Goal: Information Seeking & Learning: Check status

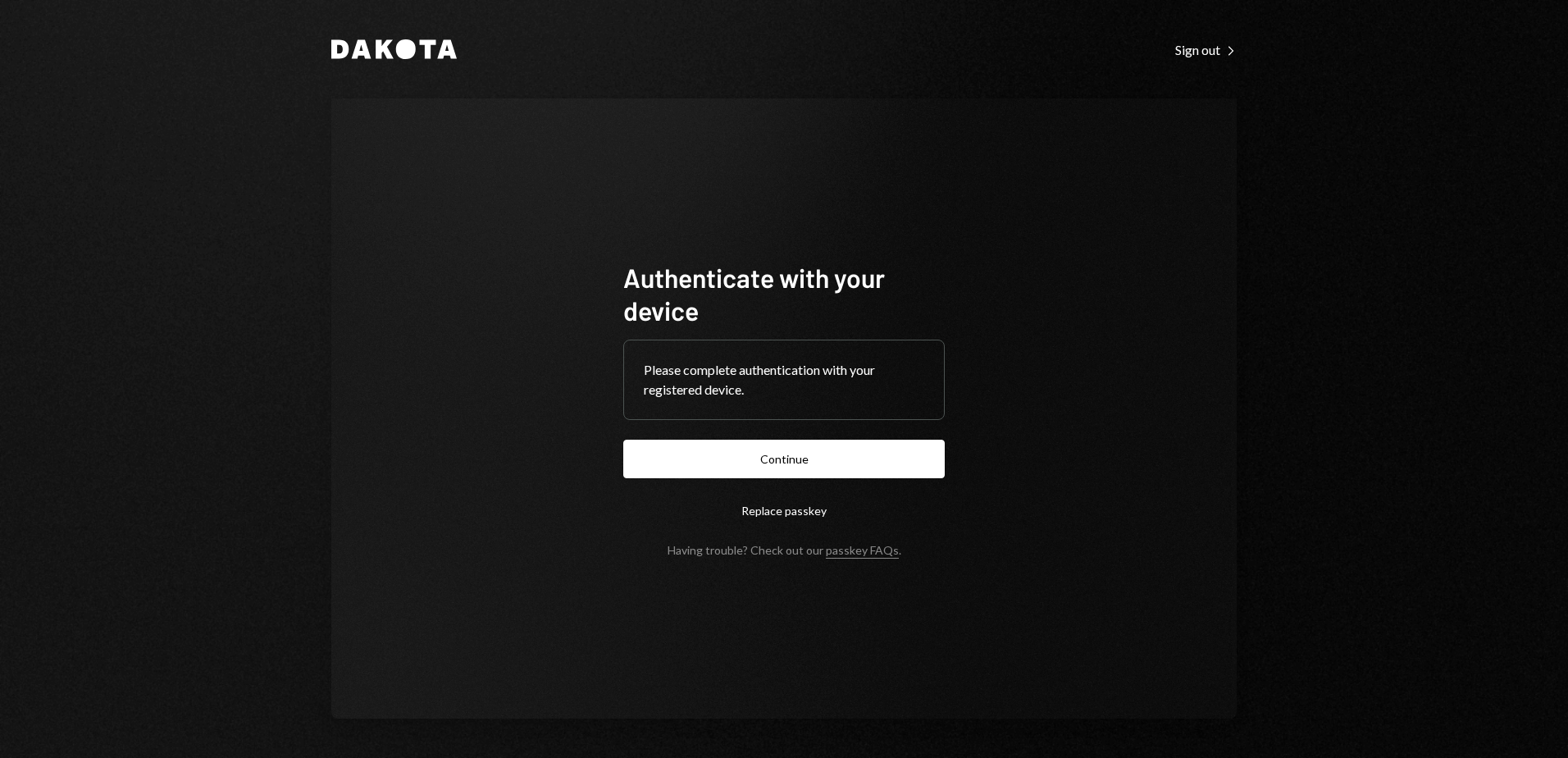
click at [837, 448] on button "Continue" at bounding box center [784, 459] width 322 height 38
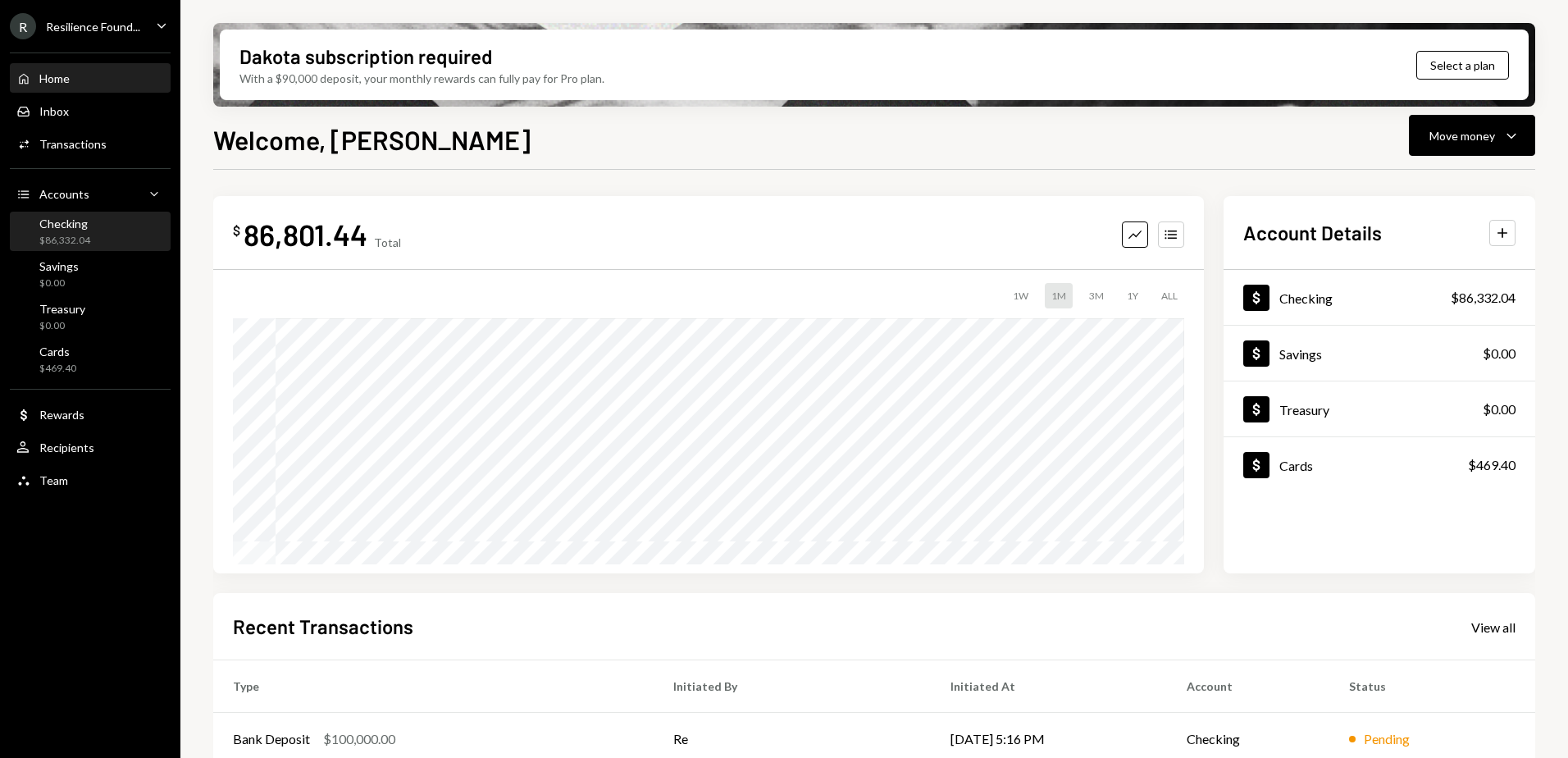
click at [79, 232] on div "Checking $86,332.04" at bounding box center [64, 231] width 51 height 31
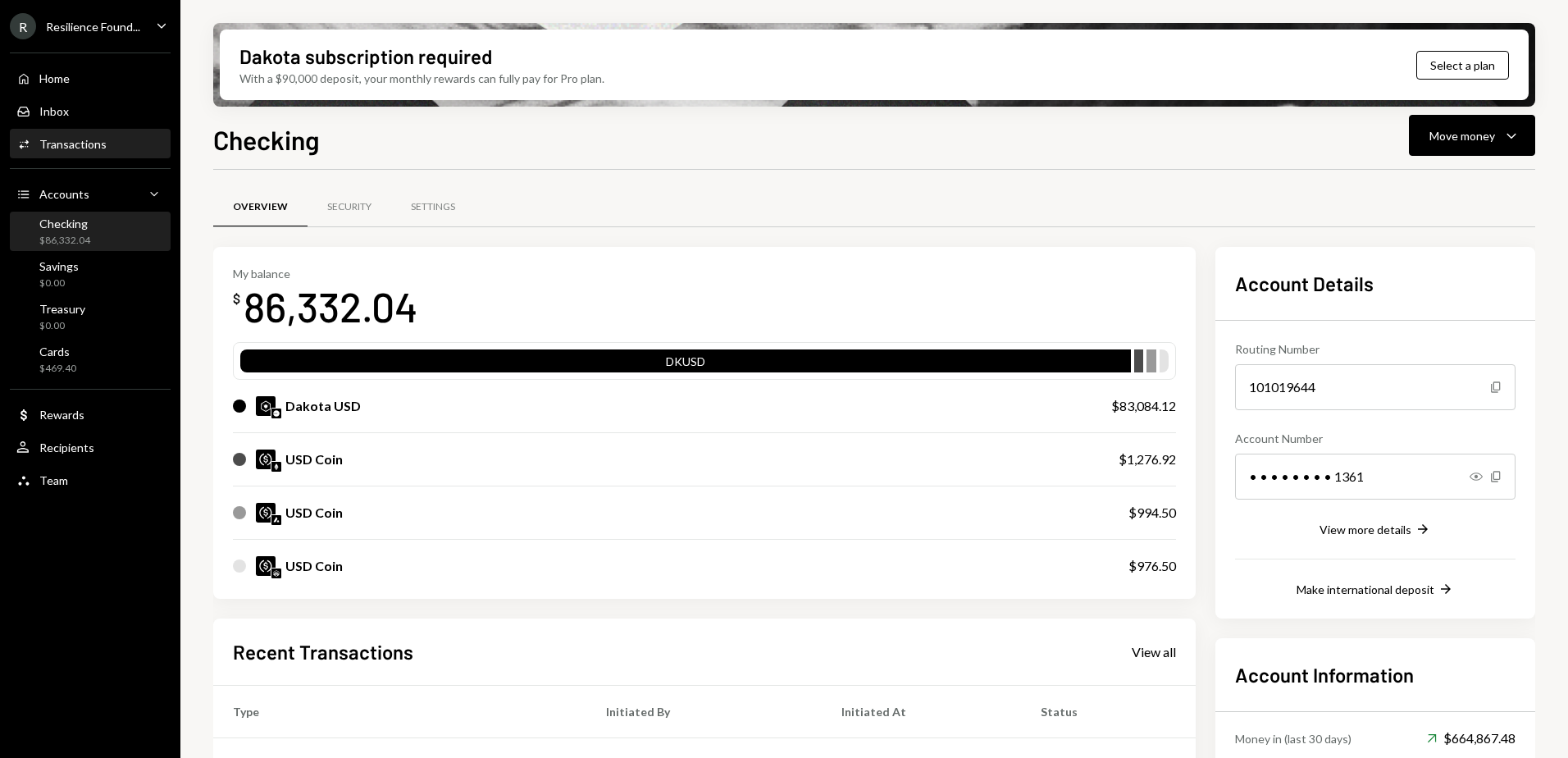
click at [77, 139] on div "Transactions" at bounding box center [72, 144] width 67 height 14
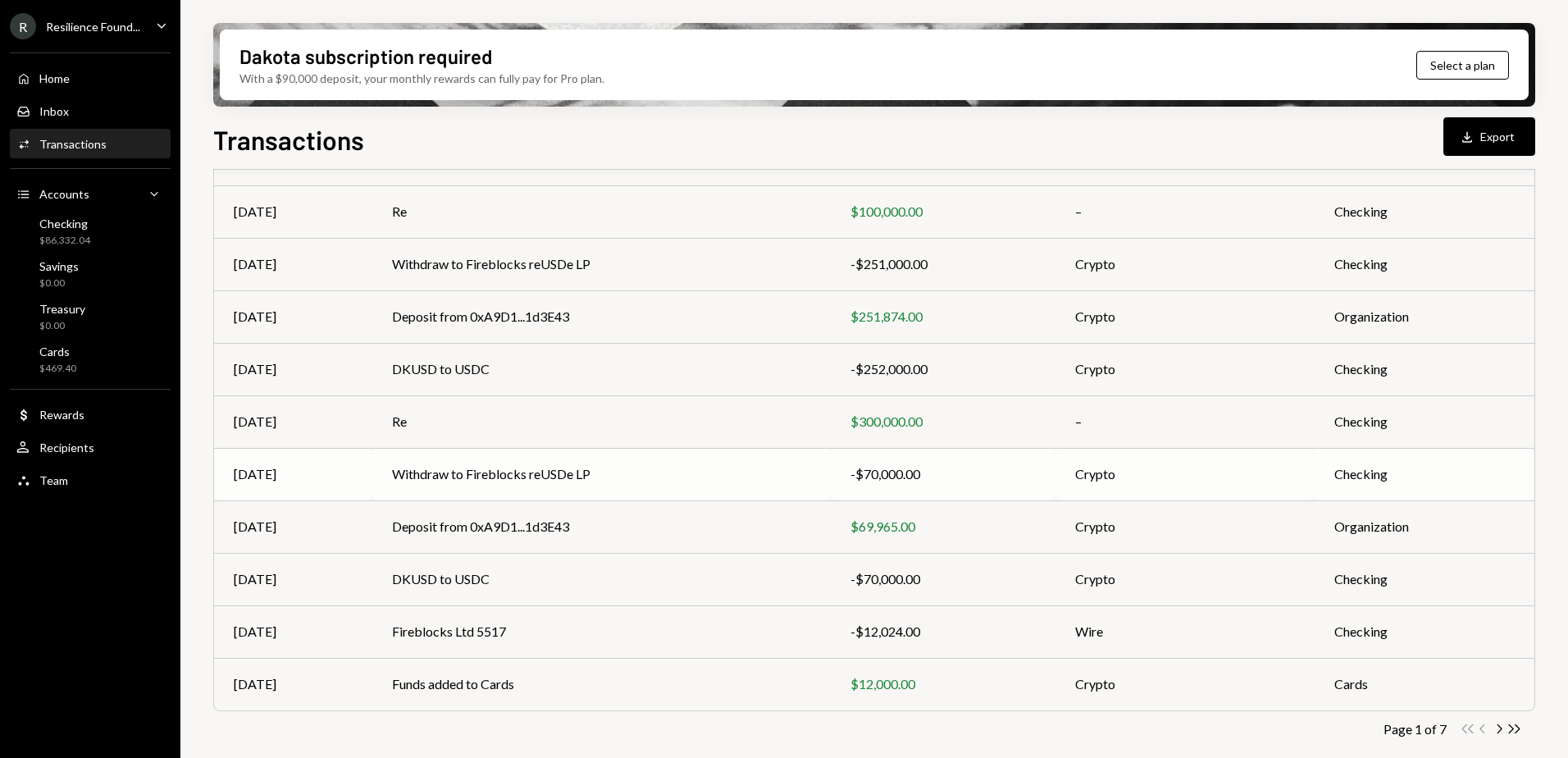
scroll to position [176, 0]
click at [1499, 726] on icon "Chevron Right" at bounding box center [1499, 726] width 16 height 16
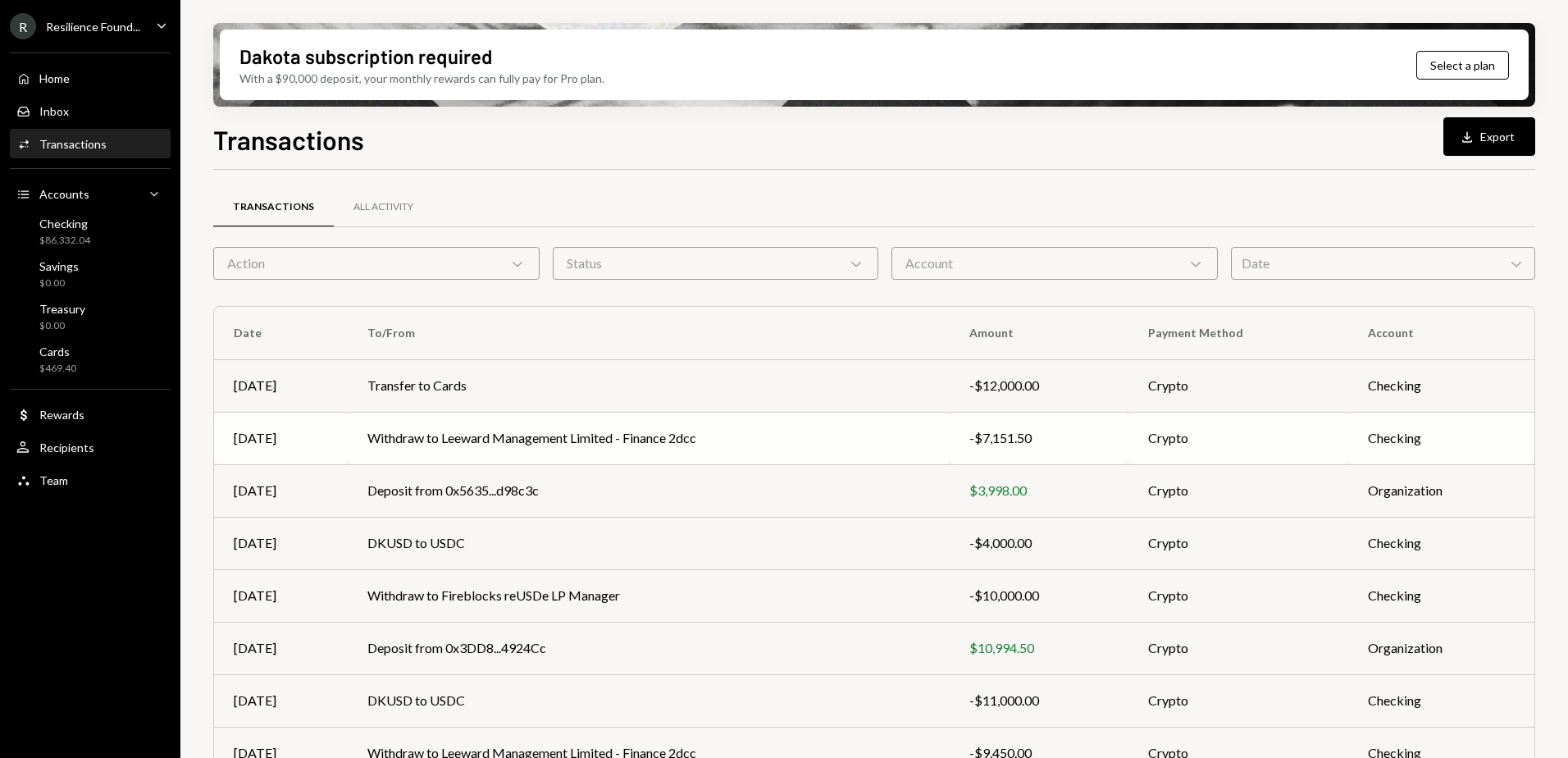
click at [662, 434] on td "Withdraw to Leeward Management Limited - Finance 2dcc" at bounding box center [649, 438] width 602 height 52
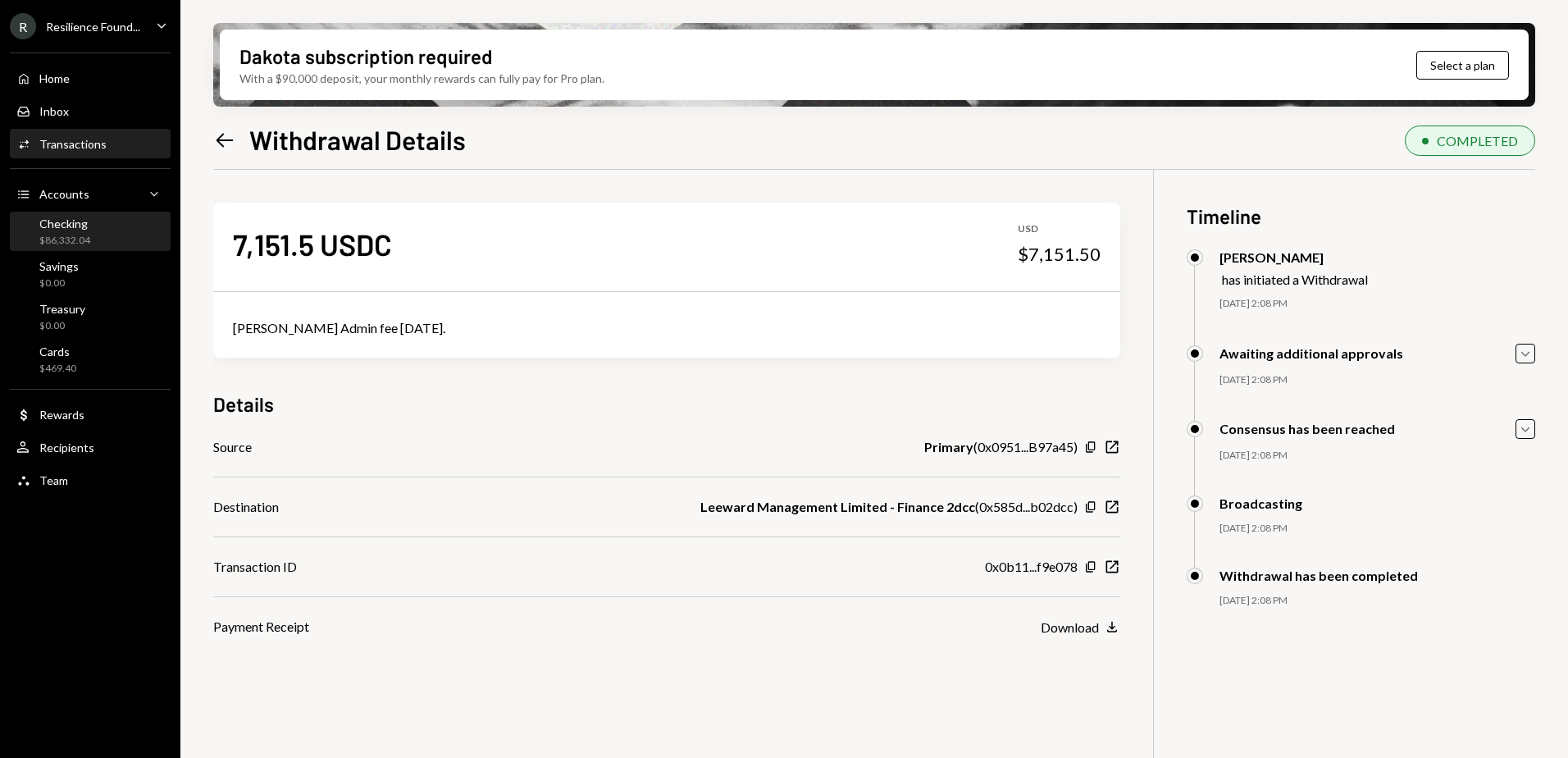
click at [70, 230] on div "Checking $86,332.04" at bounding box center [64, 231] width 51 height 31
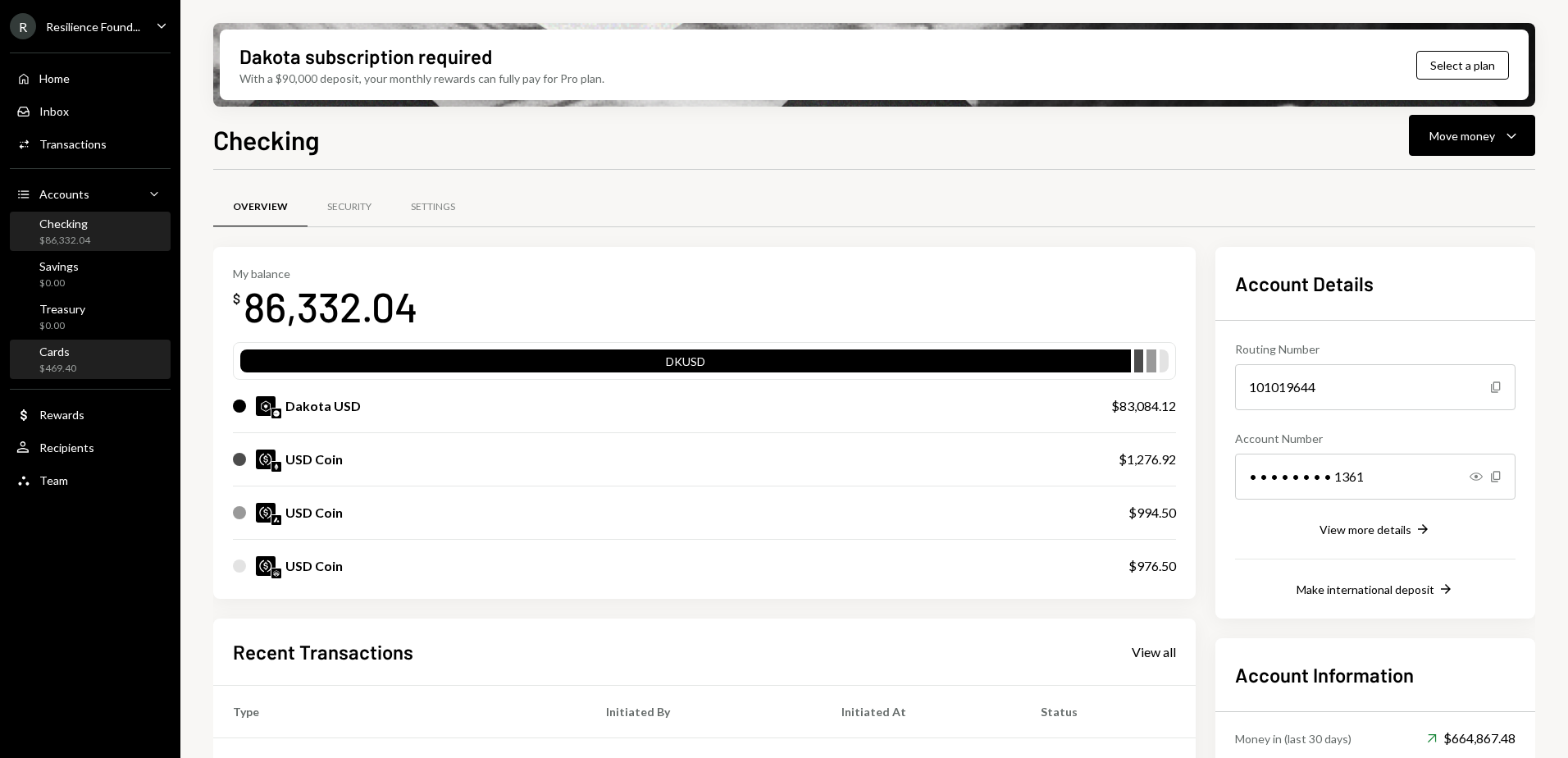
click at [77, 359] on div "Cards $469.40" at bounding box center [90, 359] width 147 height 31
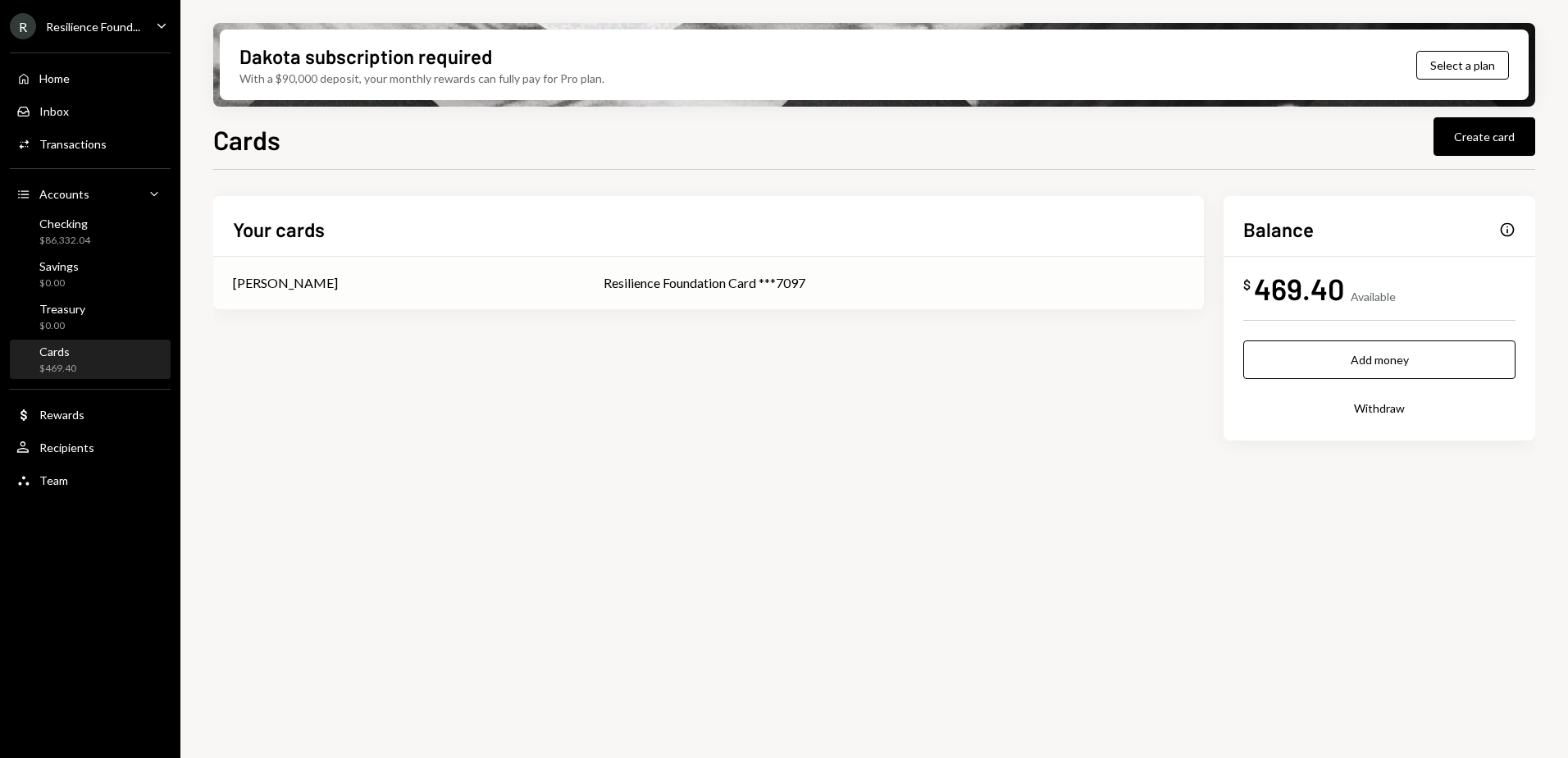
click at [937, 280] on div "Resilience Foundation Card ***7097" at bounding box center [894, 283] width 581 height 20
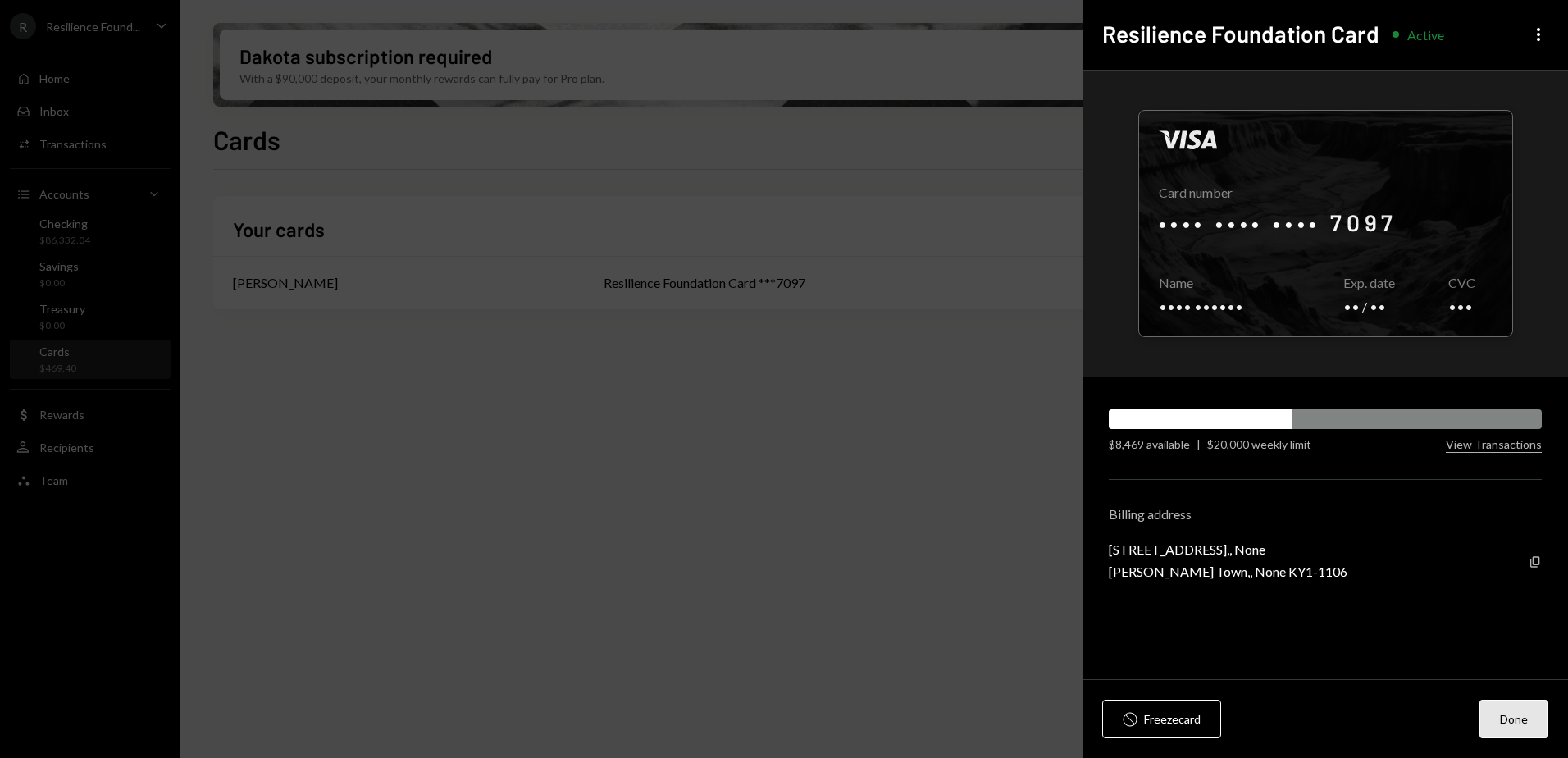
click at [1532, 716] on button "Done" at bounding box center [1514, 719] width 69 height 38
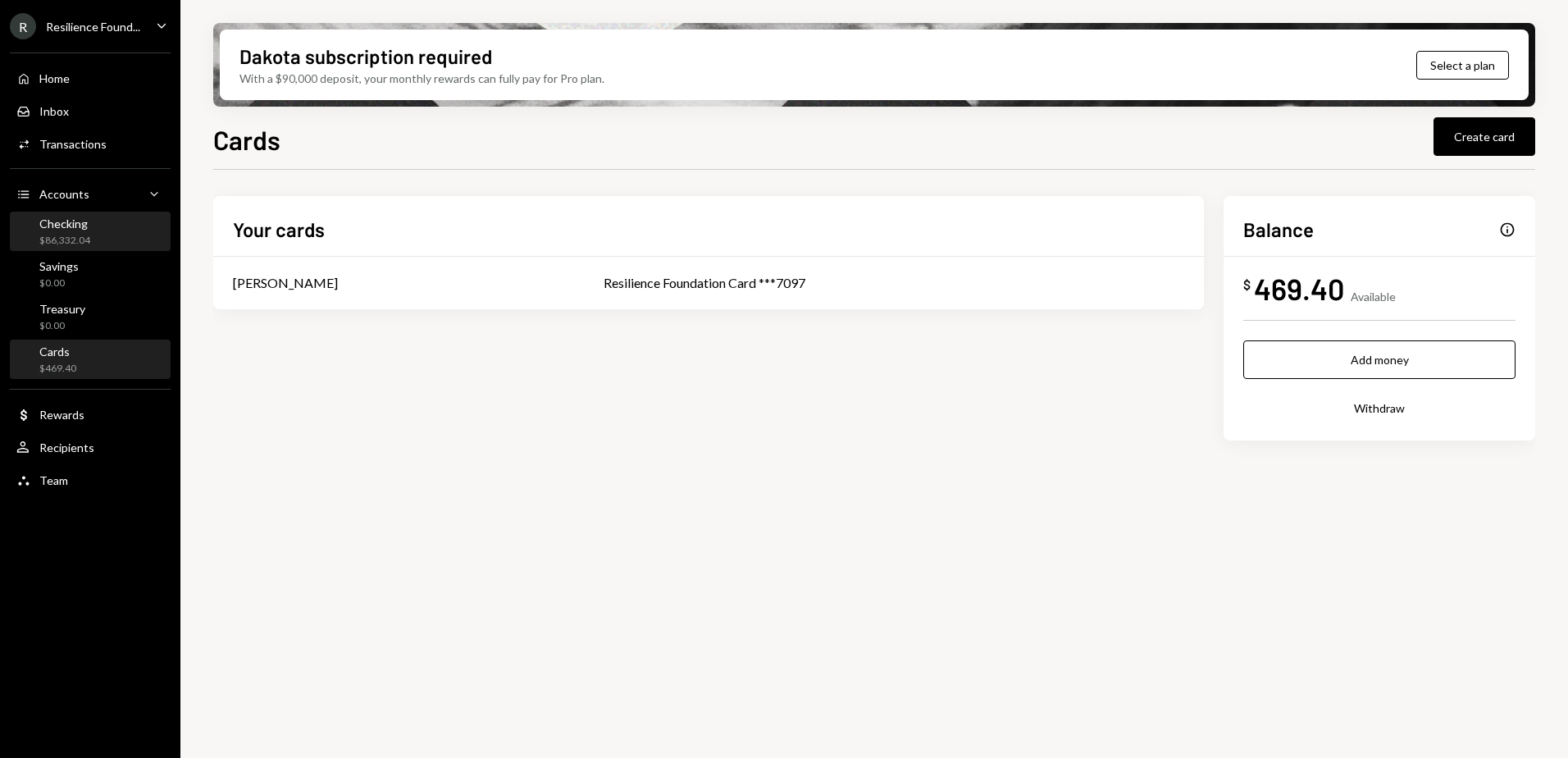
click at [62, 222] on div "Checking" at bounding box center [64, 223] width 51 height 14
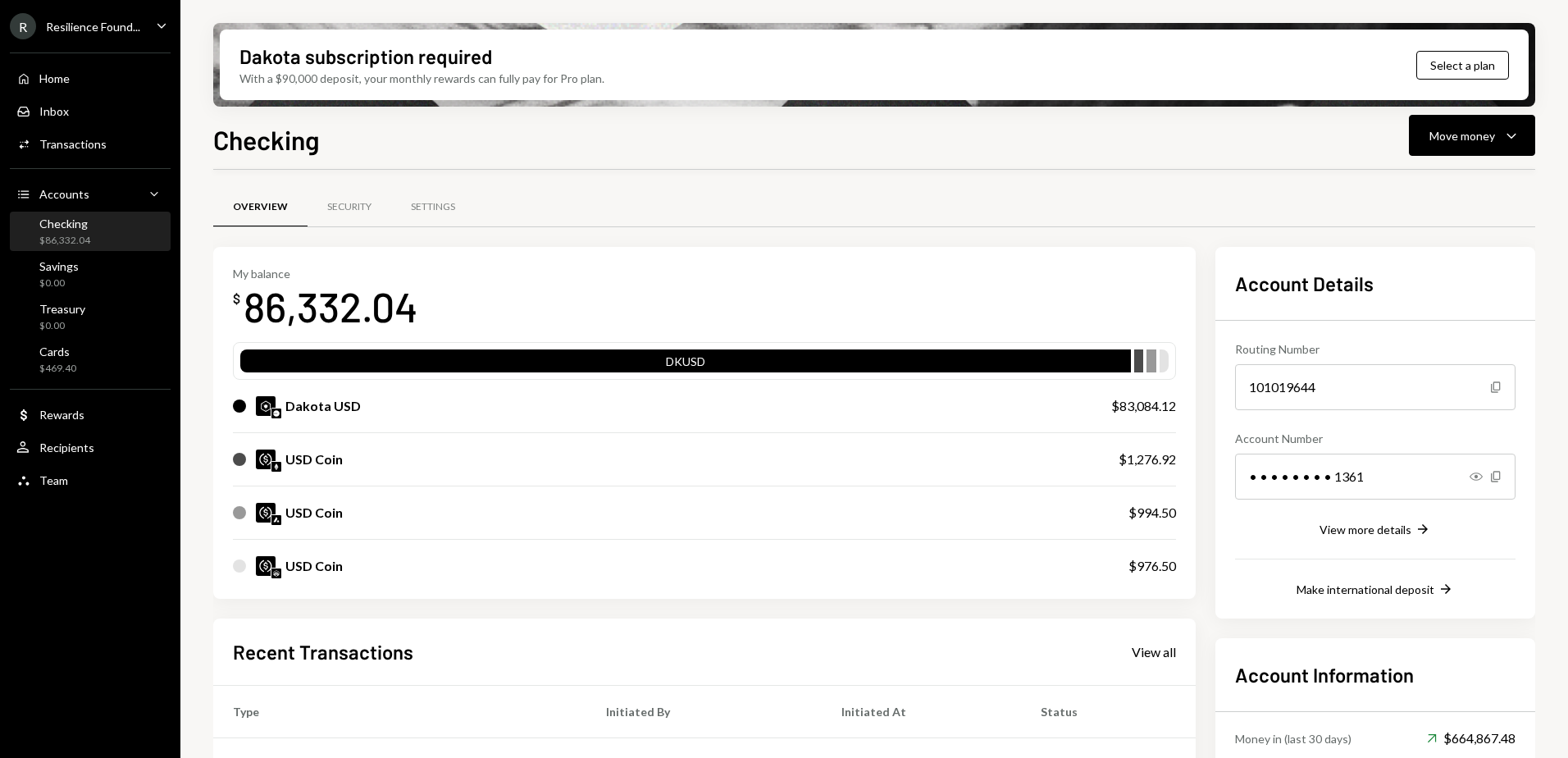
scroll to position [256, 0]
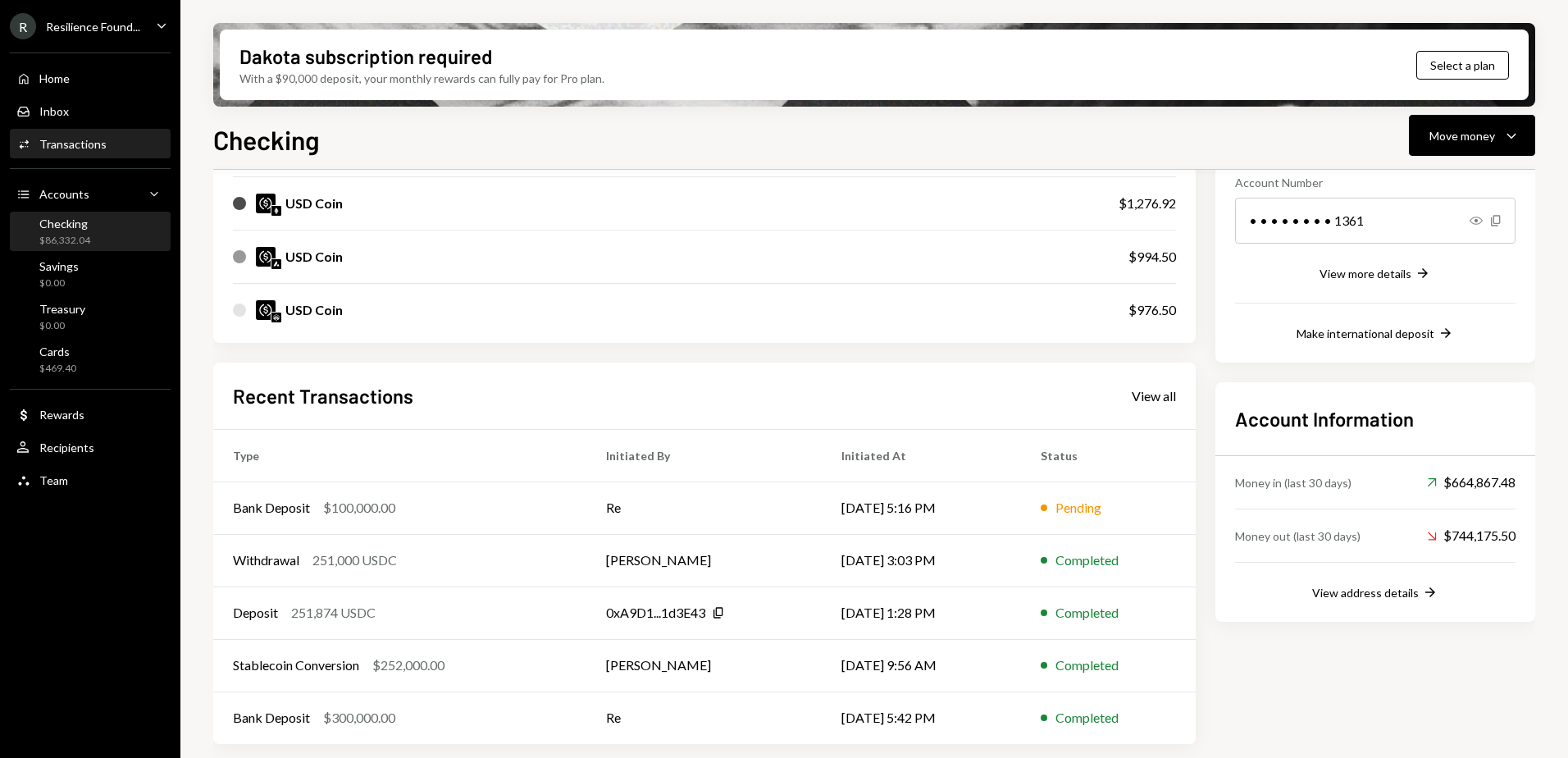
click at [60, 137] on div "Activities Transactions" at bounding box center [62, 145] width 90 height 15
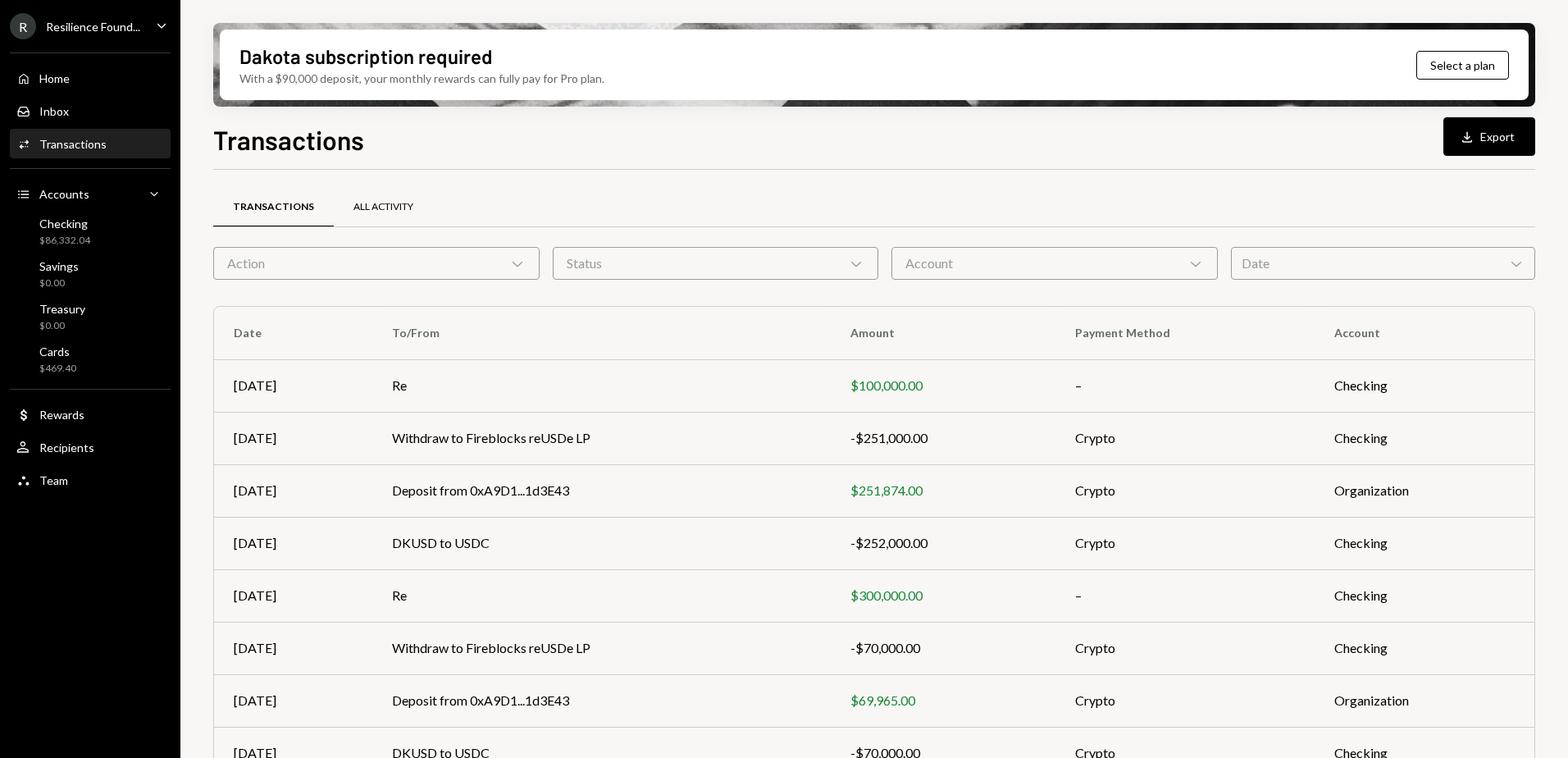
click at [388, 206] on div "All Activity" at bounding box center [383, 207] width 60 height 14
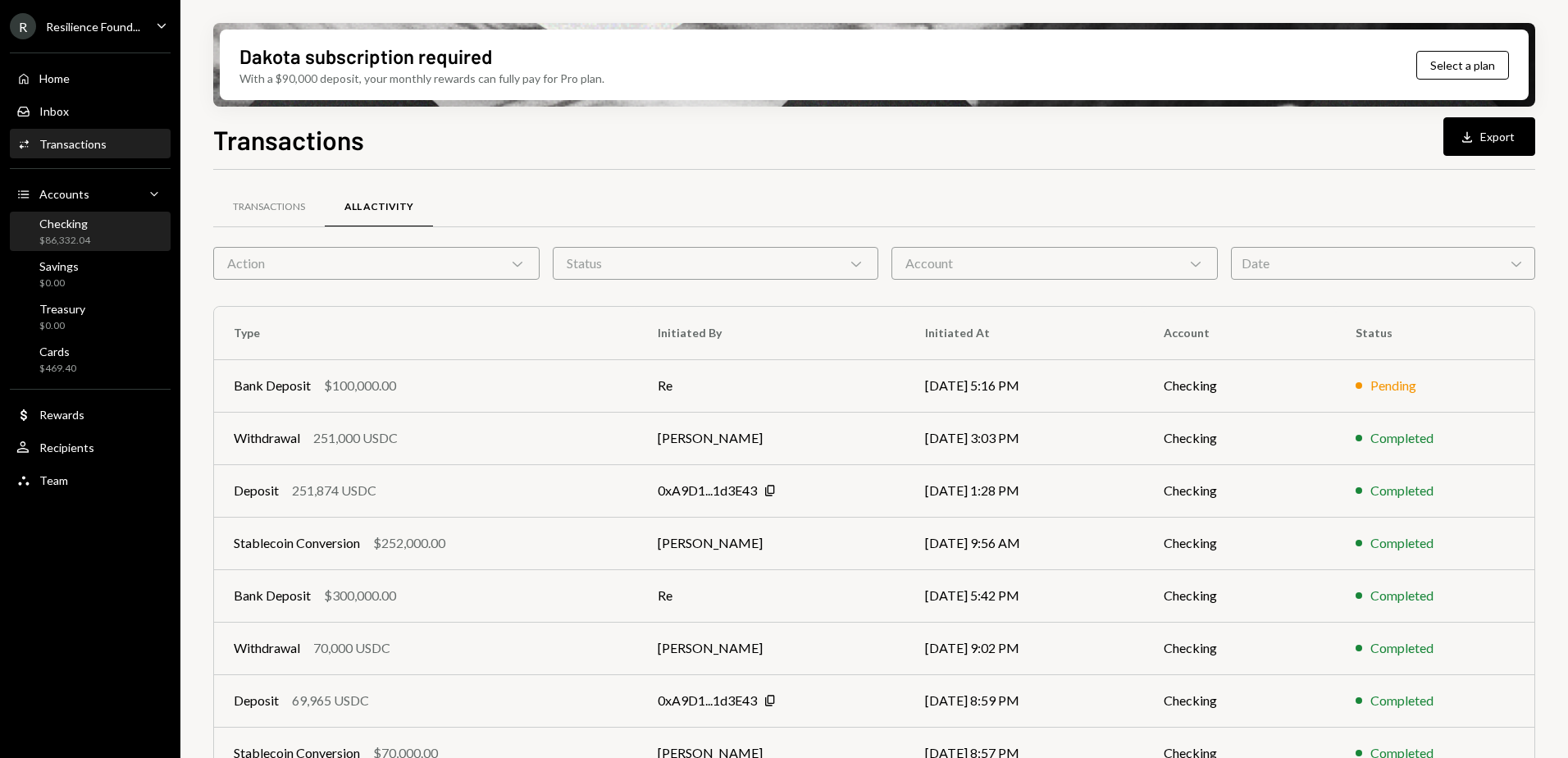
click at [91, 237] on div "Checking $86,332.04" at bounding box center [90, 231] width 147 height 31
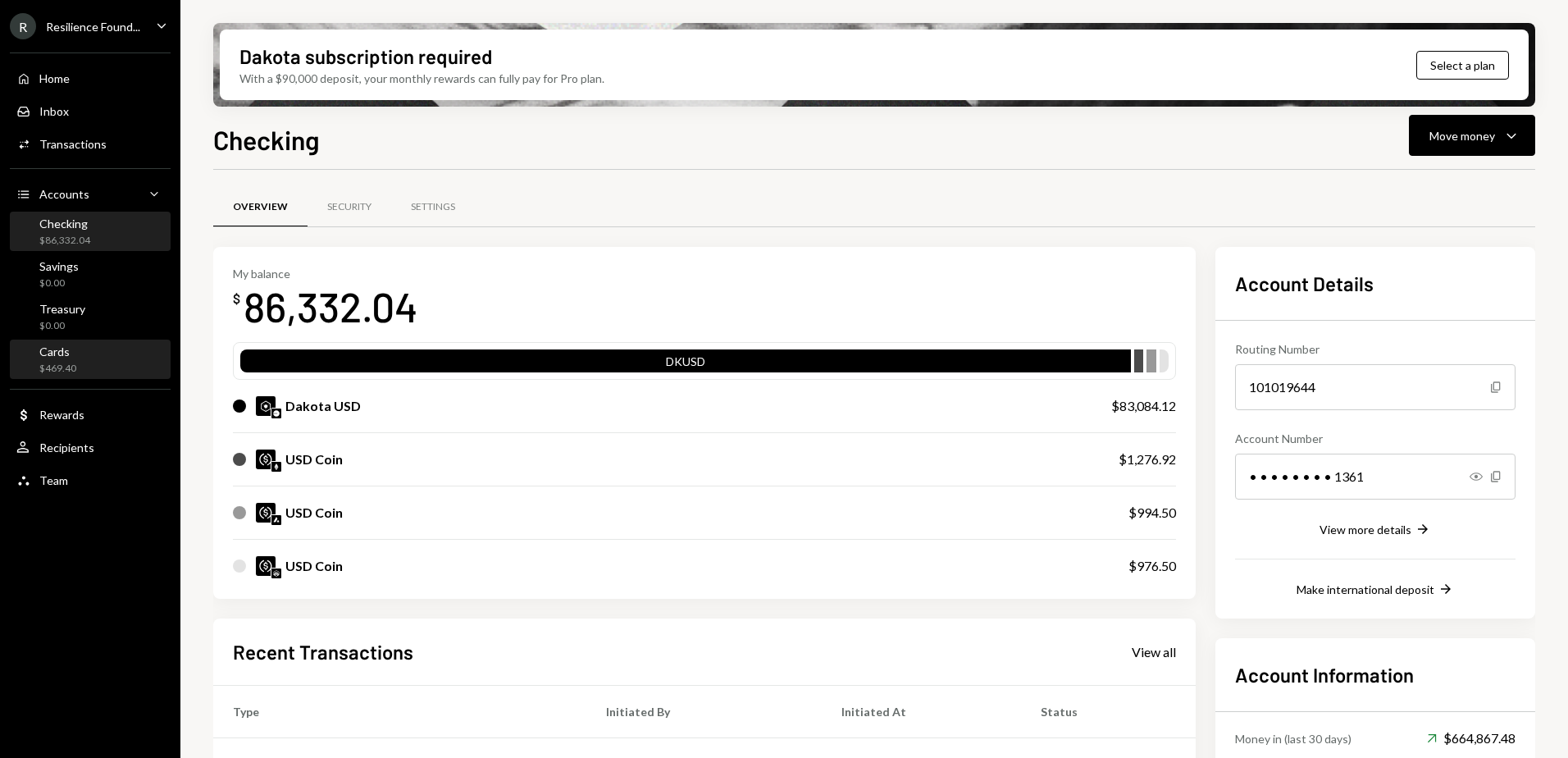
click at [90, 352] on div "Cards $469.40" at bounding box center [90, 359] width 147 height 31
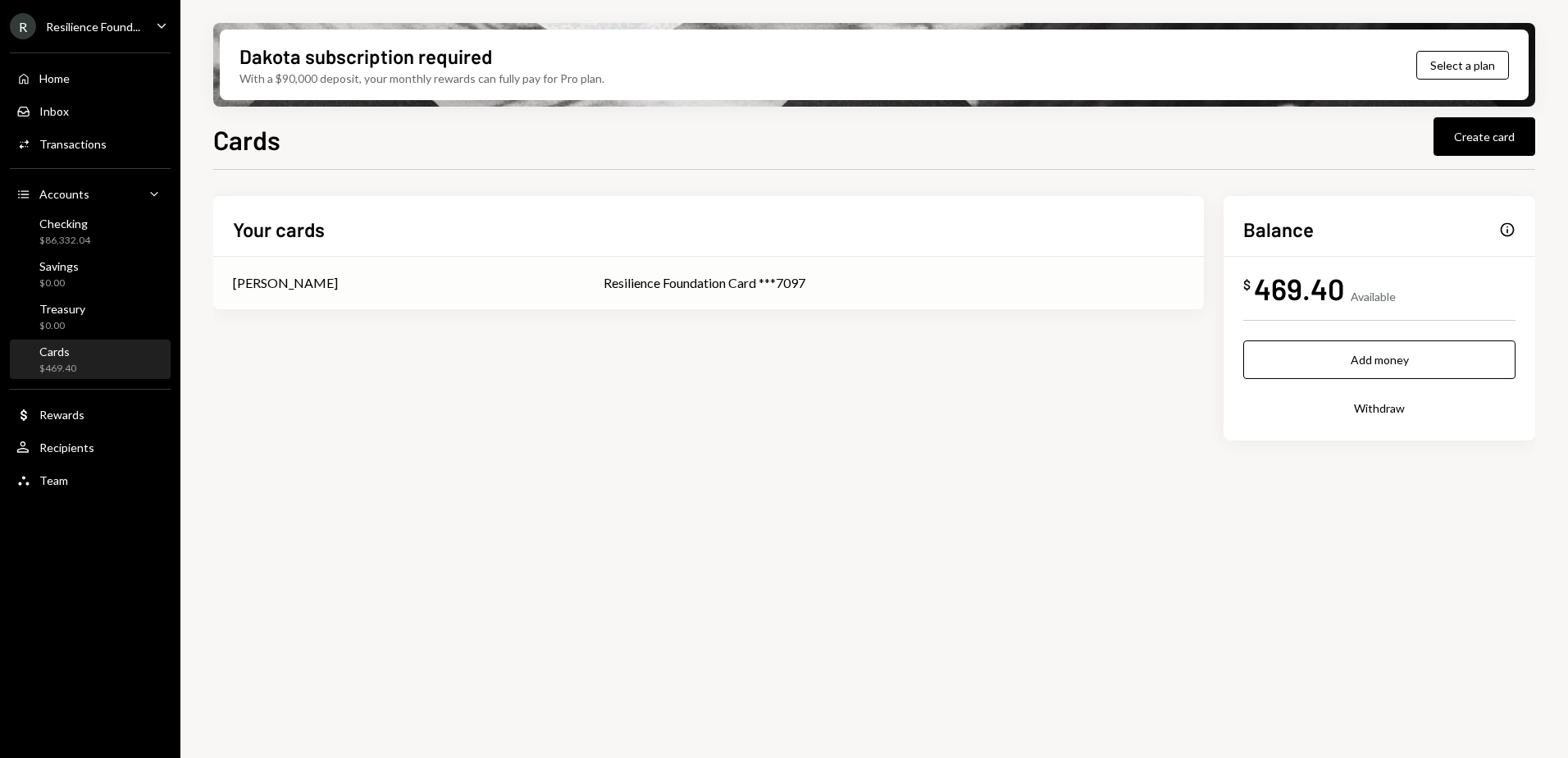
click at [384, 285] on div "[PERSON_NAME]" at bounding box center [398, 283] width 331 height 20
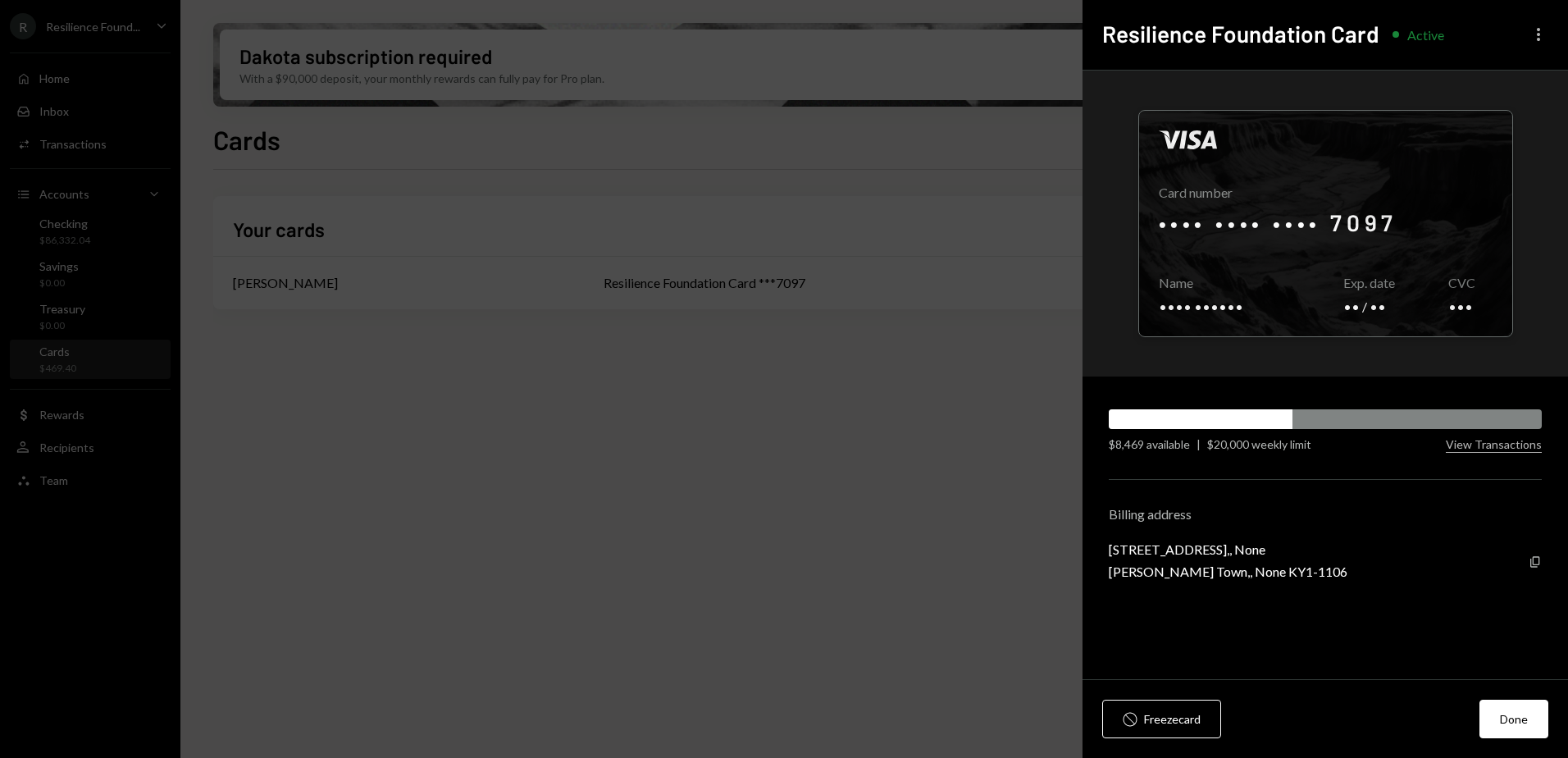
click at [1542, 39] on icon "More" at bounding box center [1539, 35] width 20 height 20
click at [1353, 493] on div "Visa Card number •••• •••• •••• 7097 Copy Name •••• •••••• Copy Exp. date •• / …" at bounding box center [1326, 375] width 486 height 610
click at [1506, 446] on button "View Transactions" at bounding box center [1494, 445] width 96 height 16
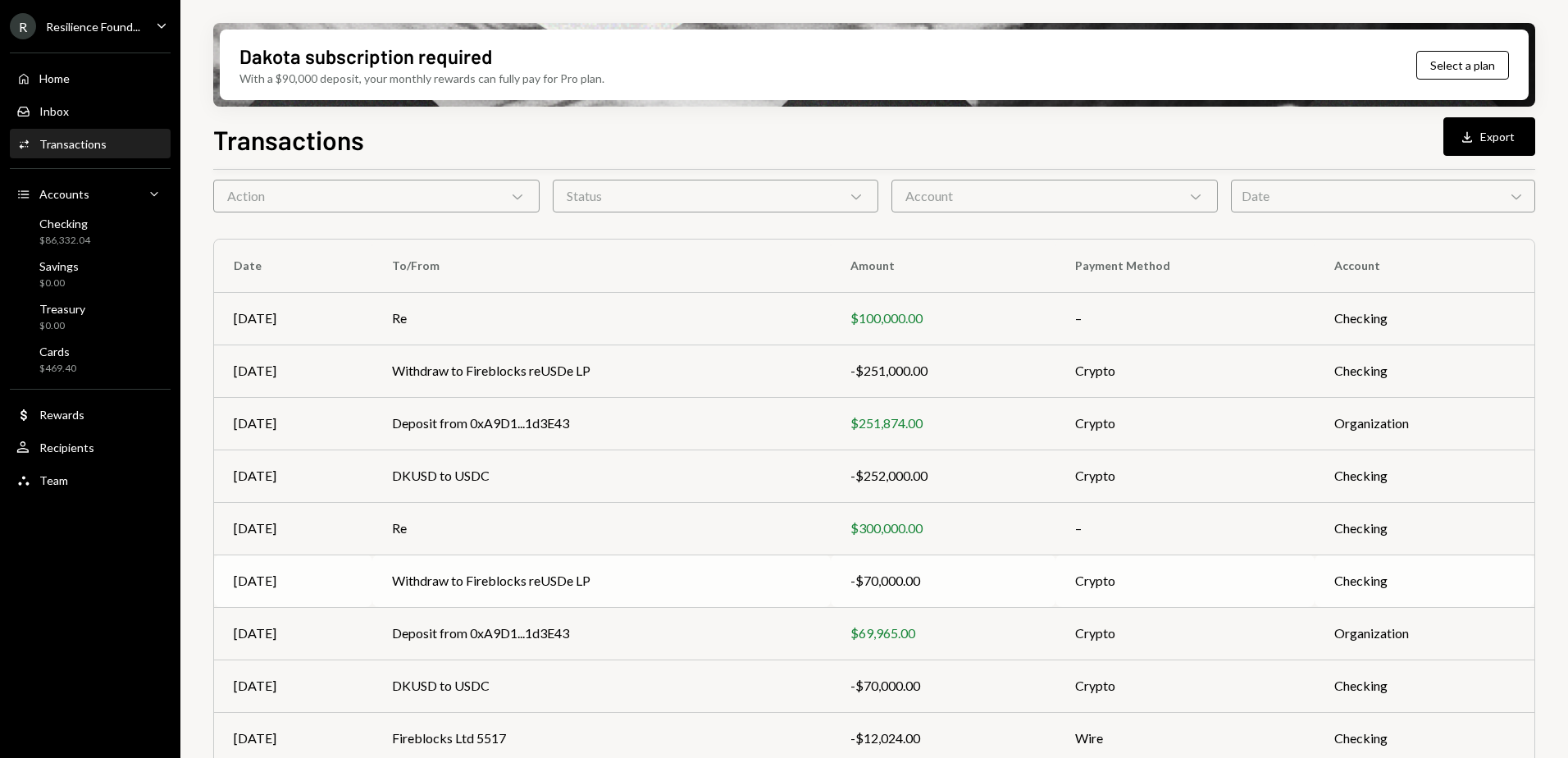
scroll to position [176, 0]
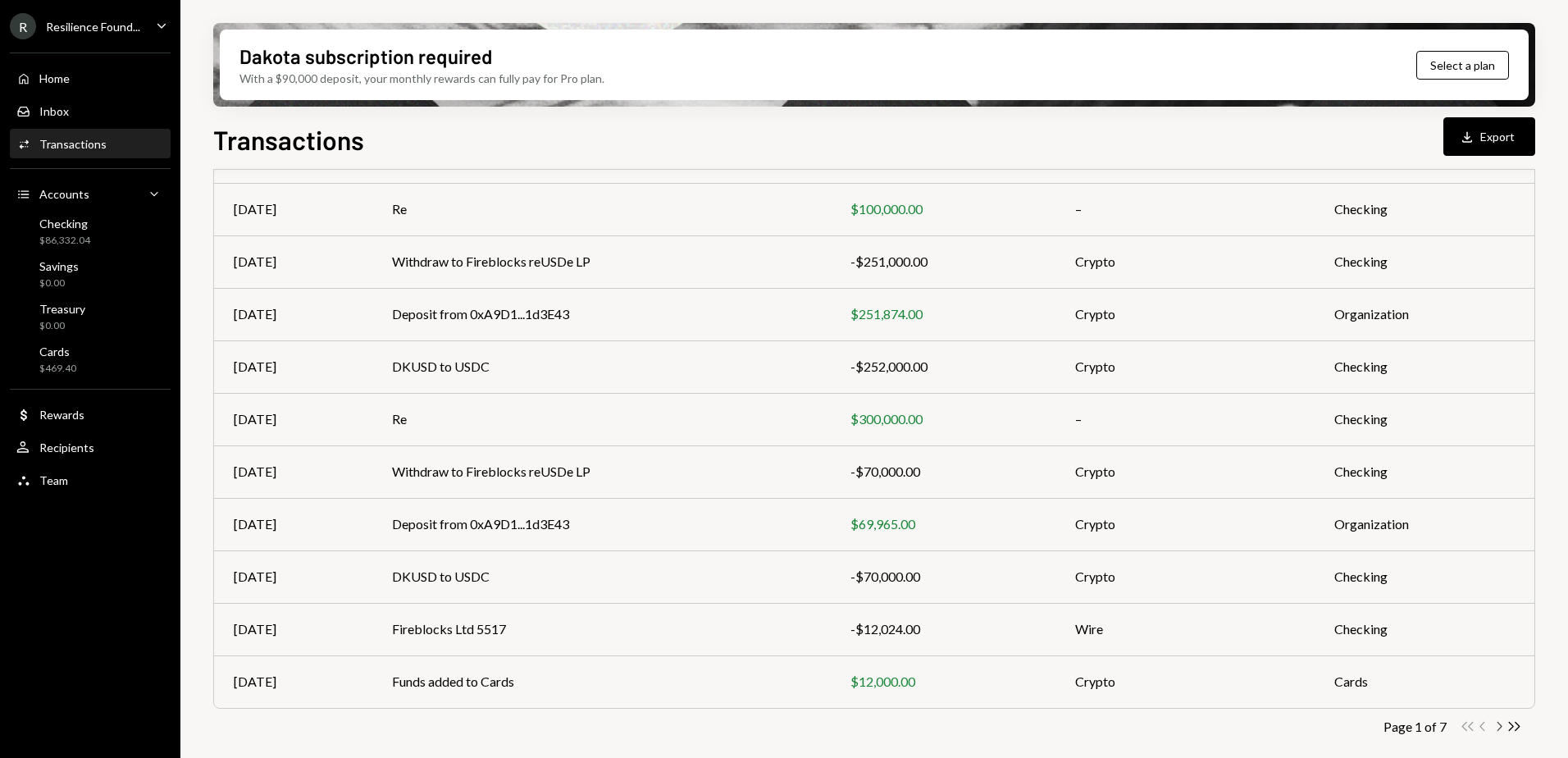
click at [1497, 726] on icon "Chevron Right" at bounding box center [1499, 726] width 16 height 16
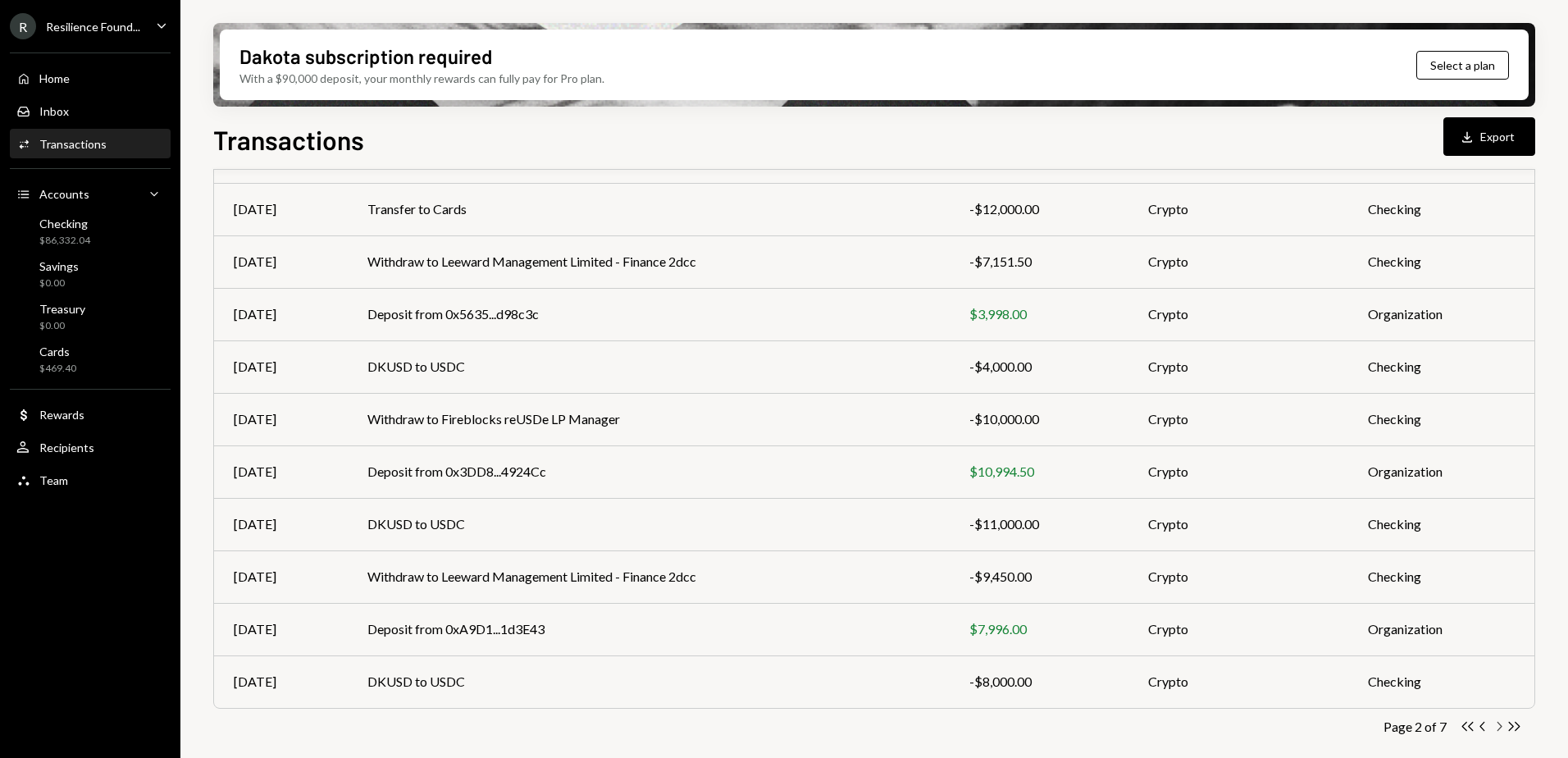
click at [1498, 726] on icon "Chevron Right" at bounding box center [1499, 726] width 16 height 16
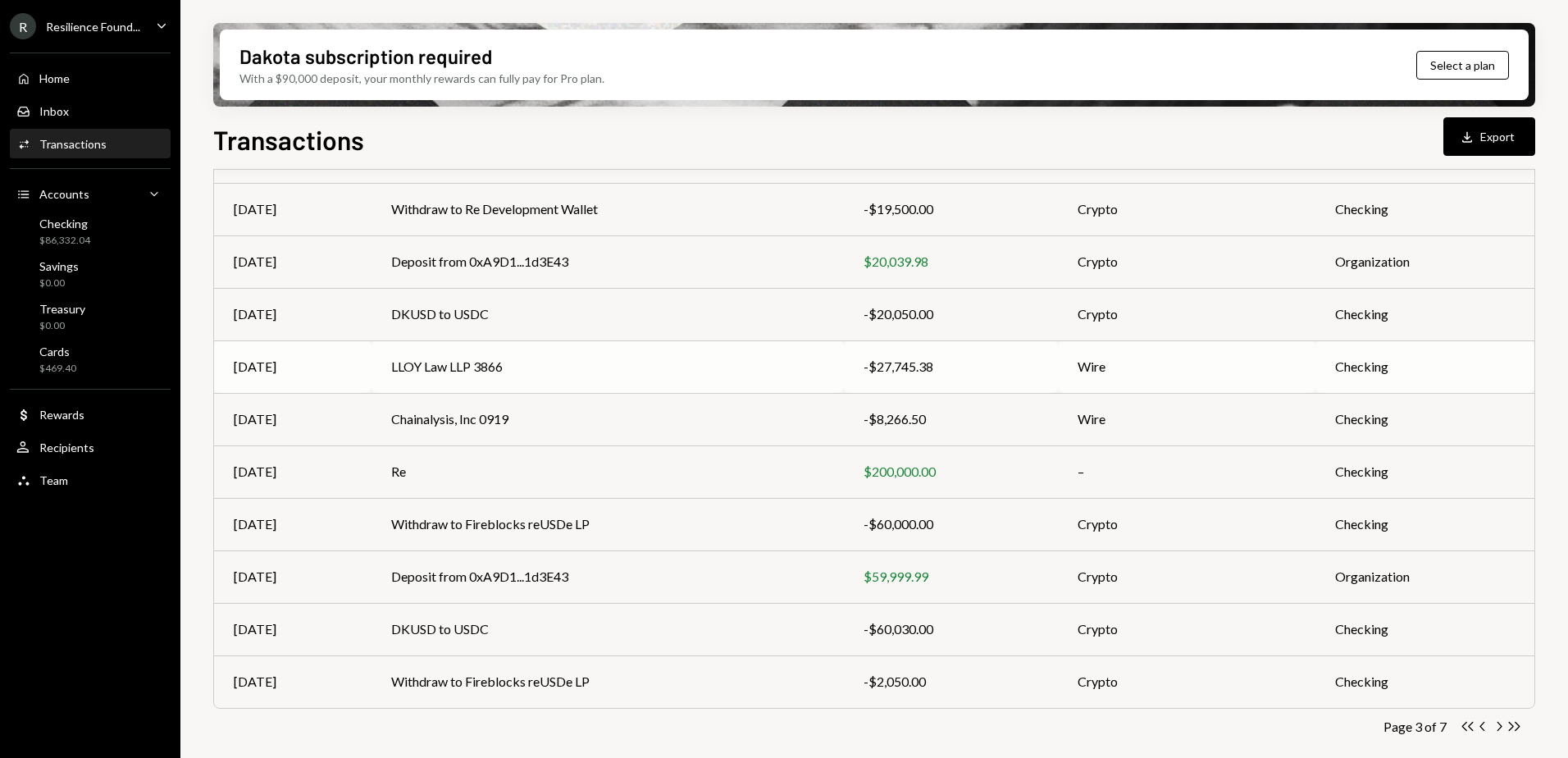
click at [736, 372] on td "LLOY Law LLP 3866" at bounding box center [608, 366] width 472 height 52
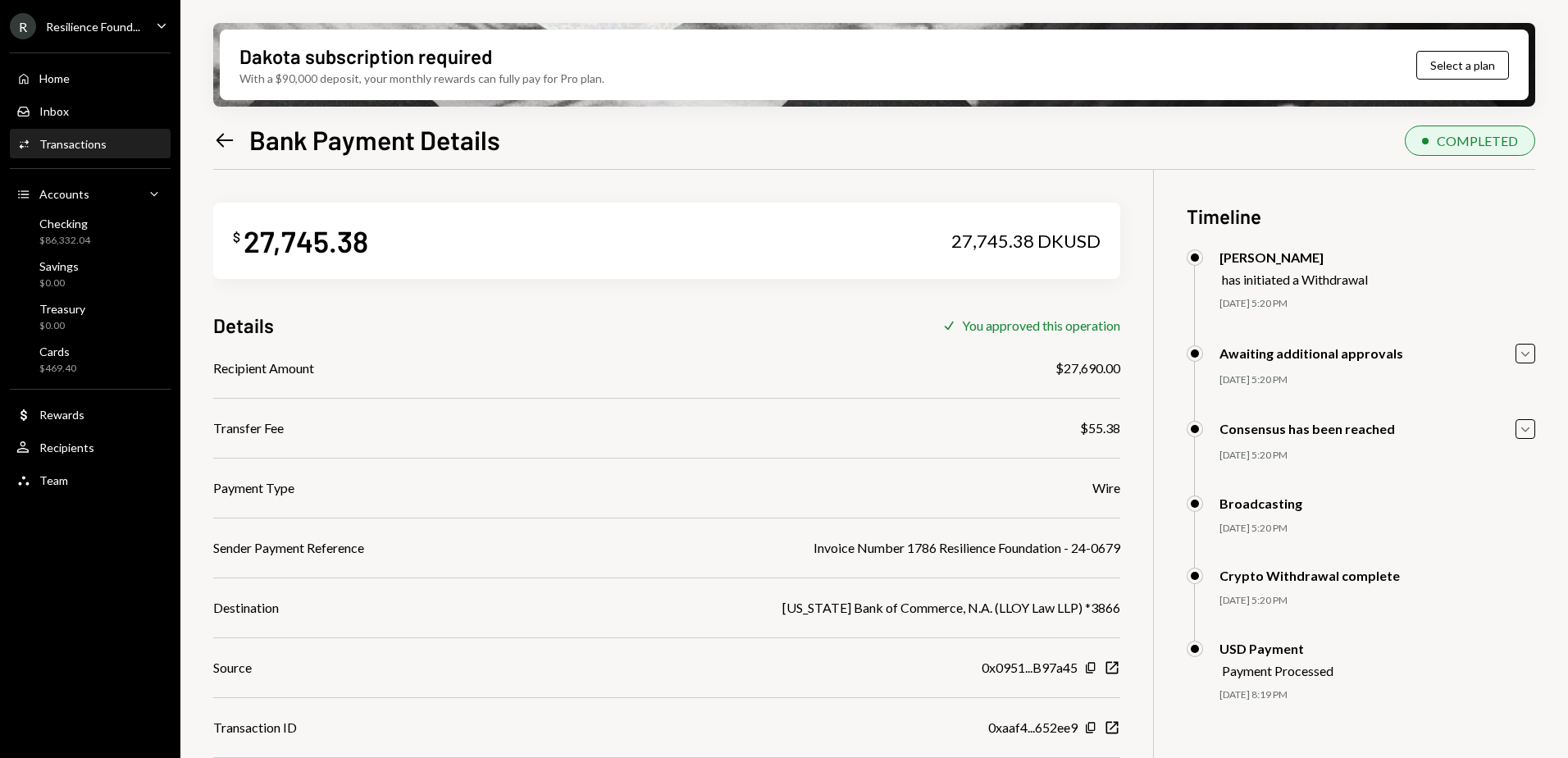
click at [220, 139] on icon "Left Arrow" at bounding box center [225, 141] width 23 height 23
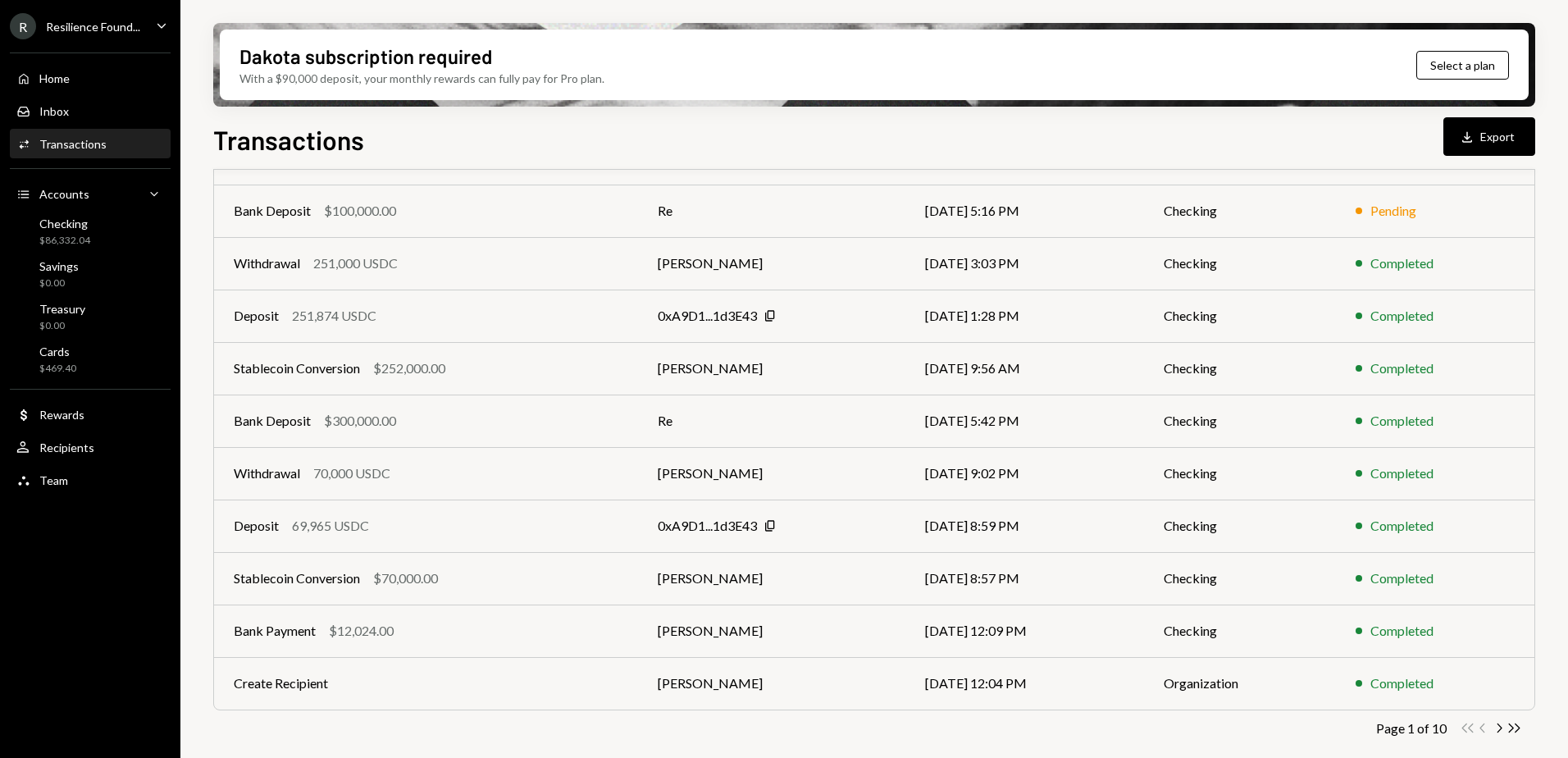
scroll to position [176, 0]
click at [1516, 725] on icon "Double Arrow Right" at bounding box center [1514, 726] width 16 height 16
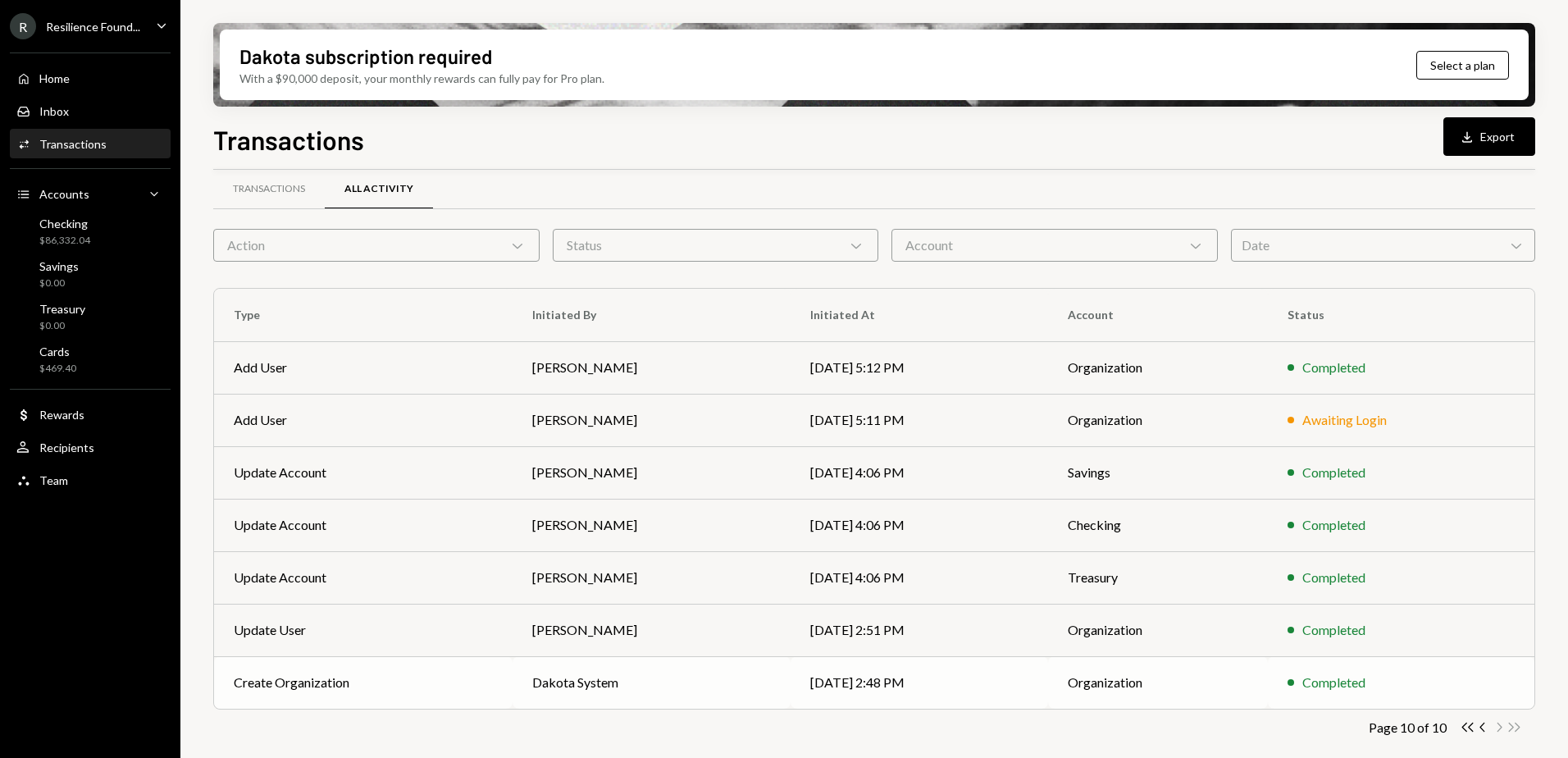
scroll to position [19, 0]
click at [1485, 726] on icon "Chevron Left" at bounding box center [1483, 726] width 16 height 16
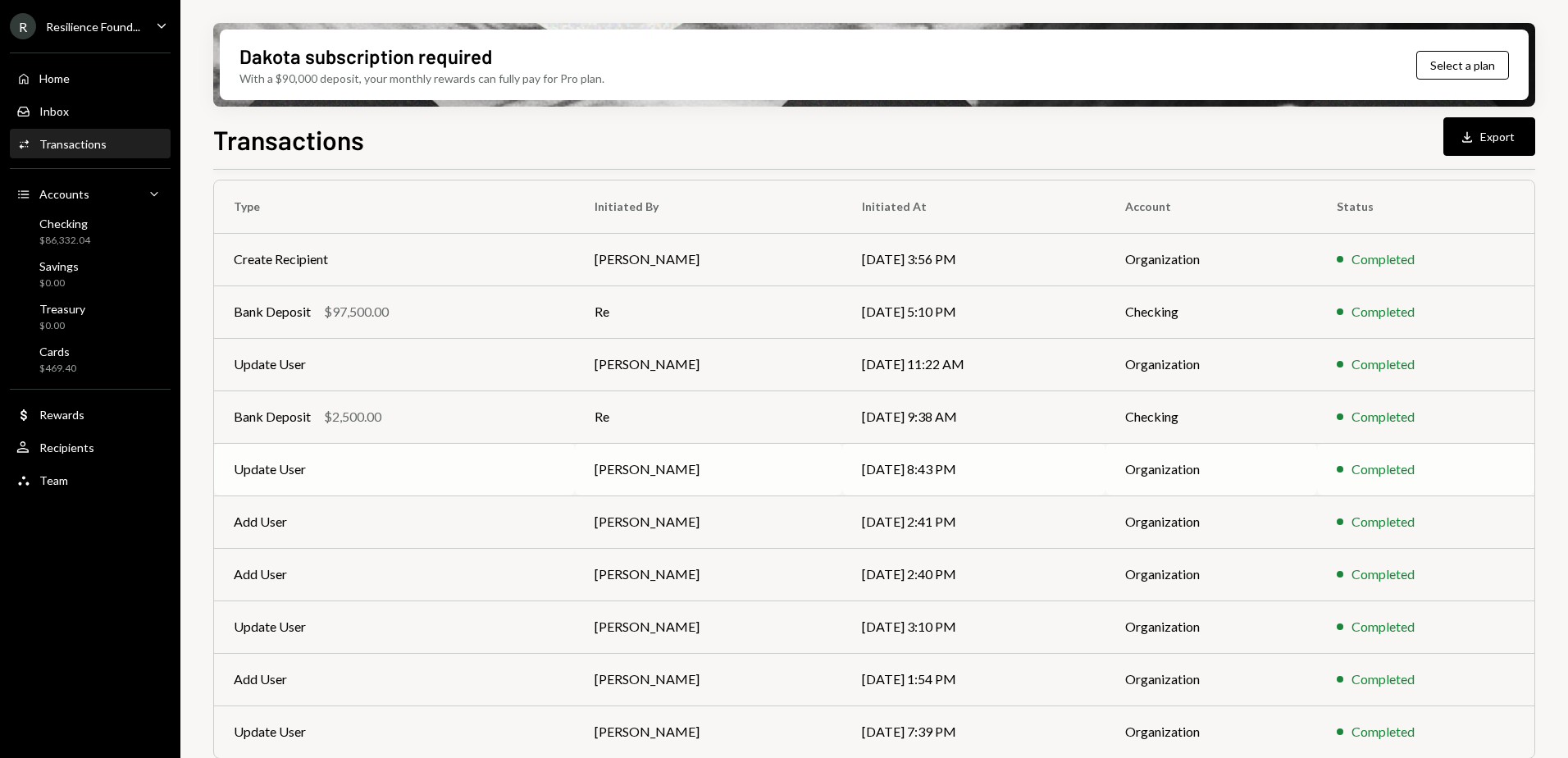
scroll to position [164, 0]
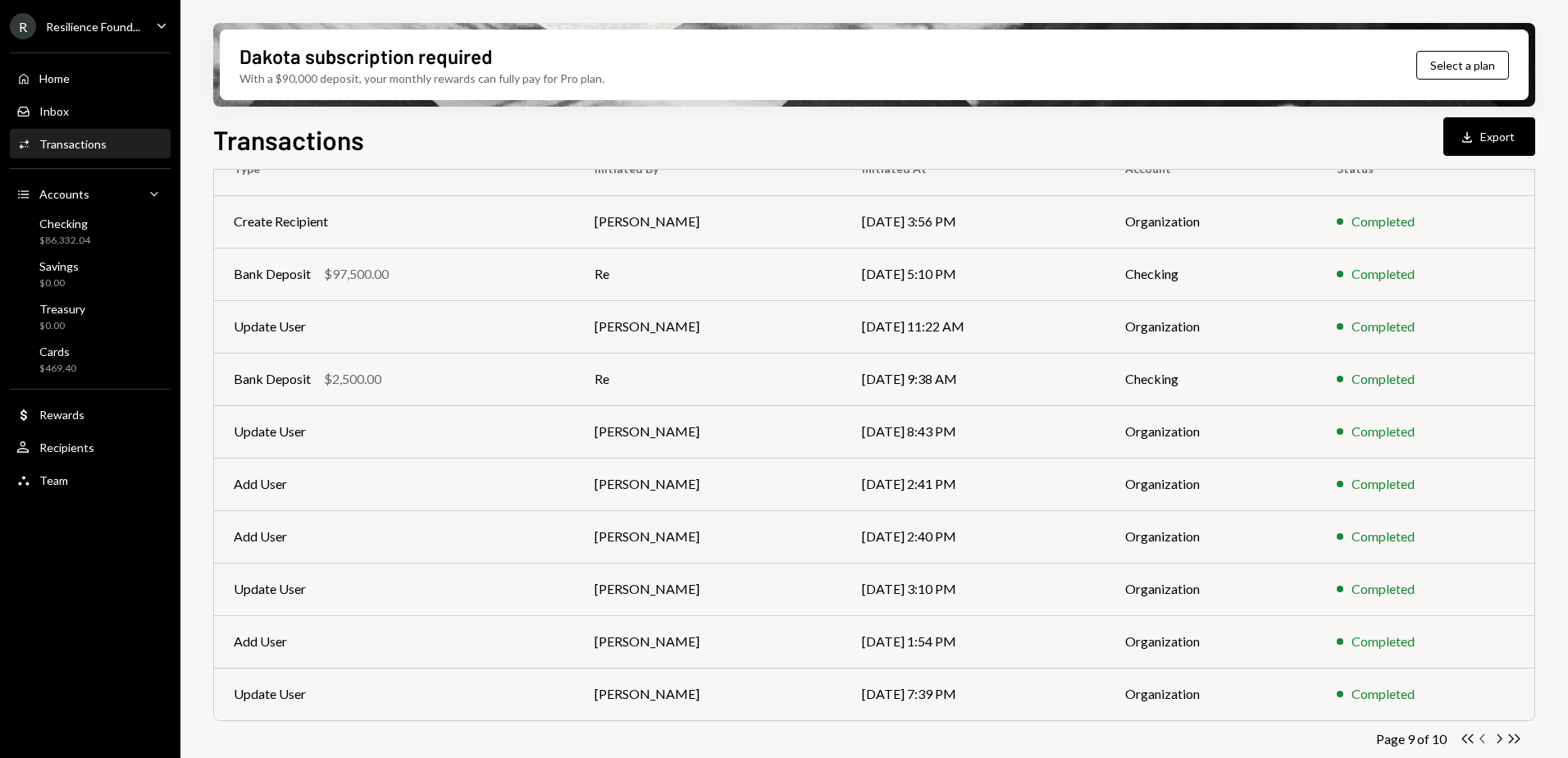
click at [1482, 742] on icon "Chevron Left" at bounding box center [1483, 739] width 16 height 16
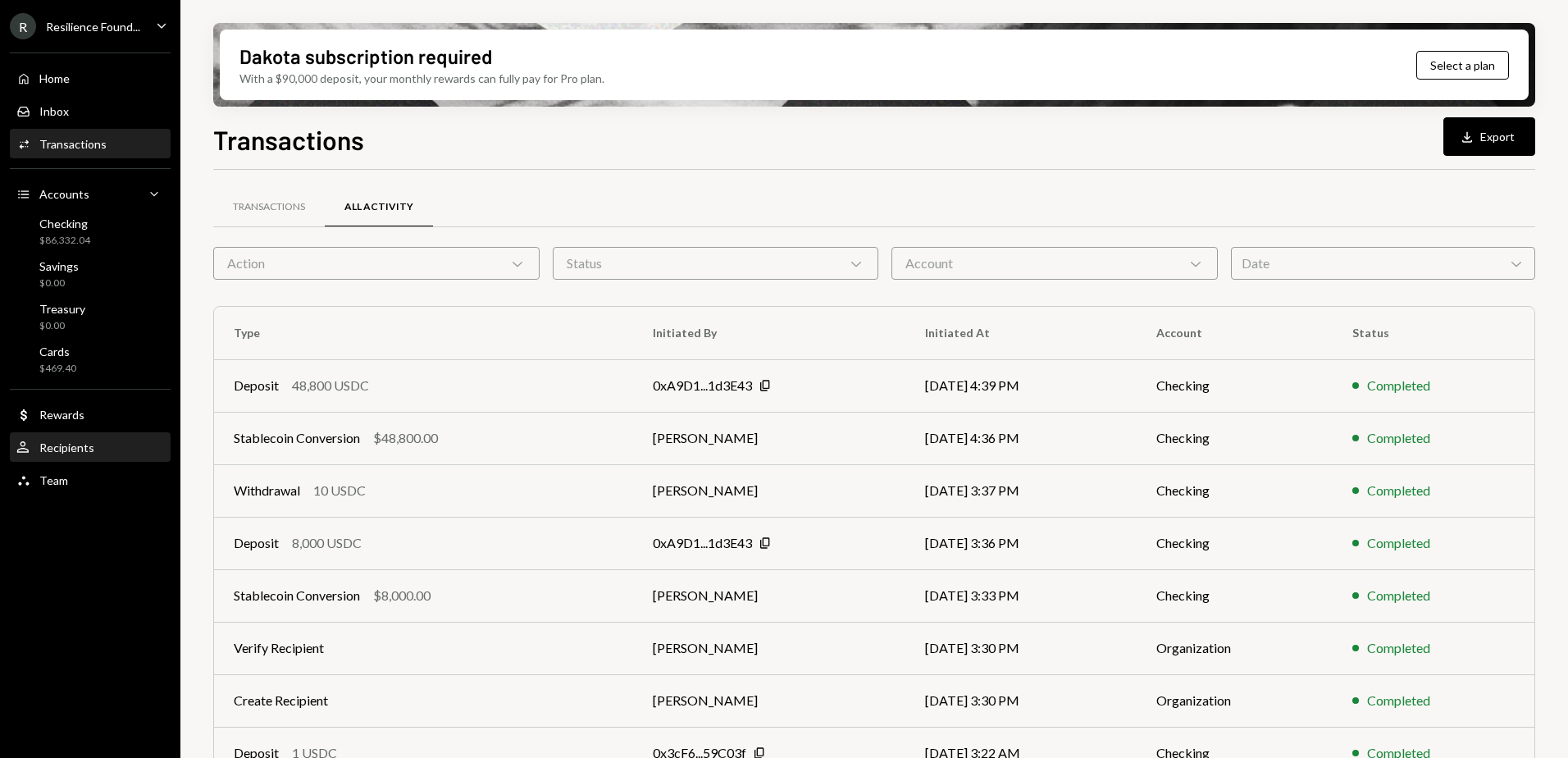
click at [69, 445] on div "Recipients" at bounding box center [67, 448] width 55 height 14
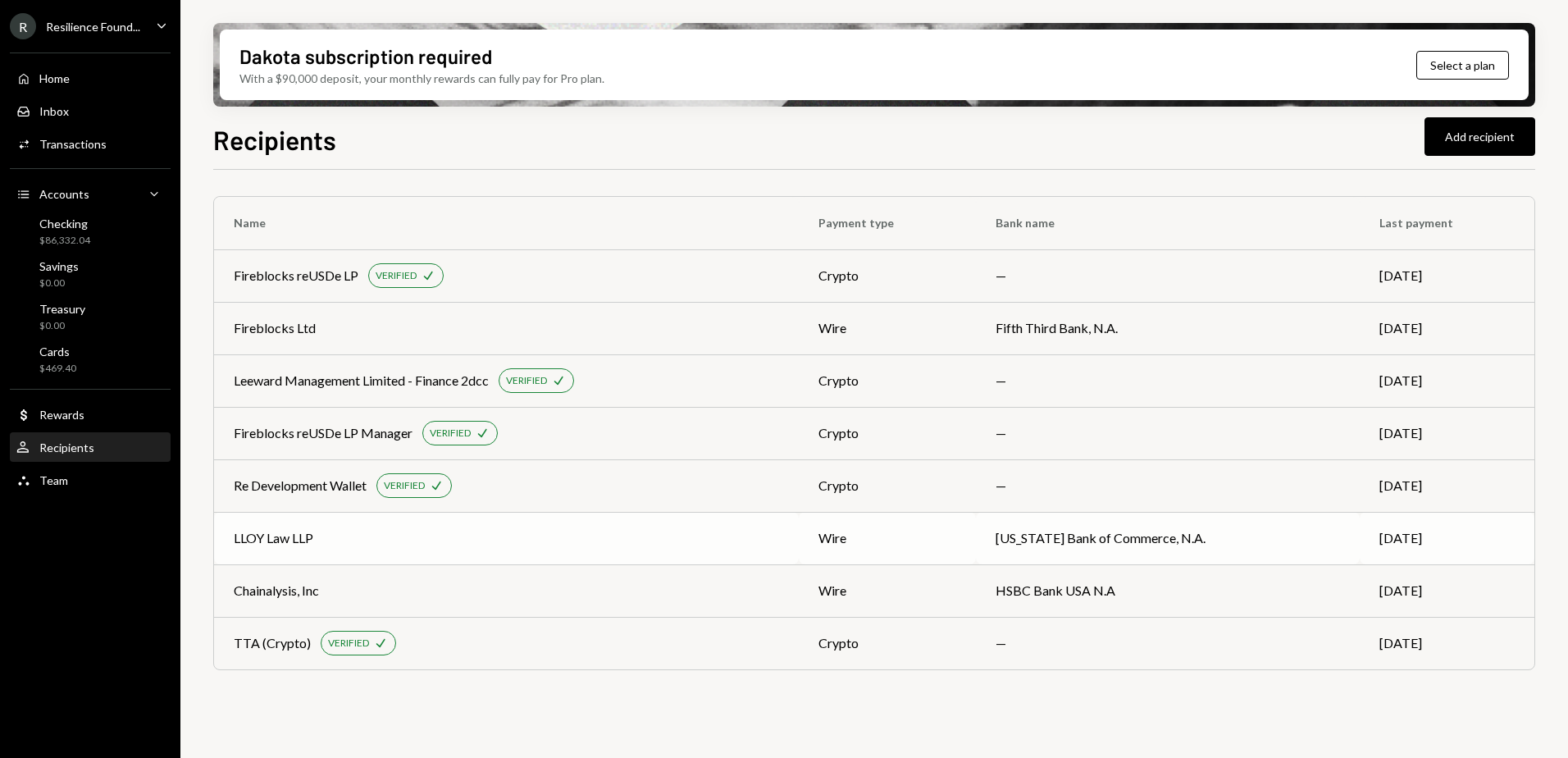
click at [334, 533] on div "LLOY Law LLP" at bounding box center [507, 538] width 546 height 20
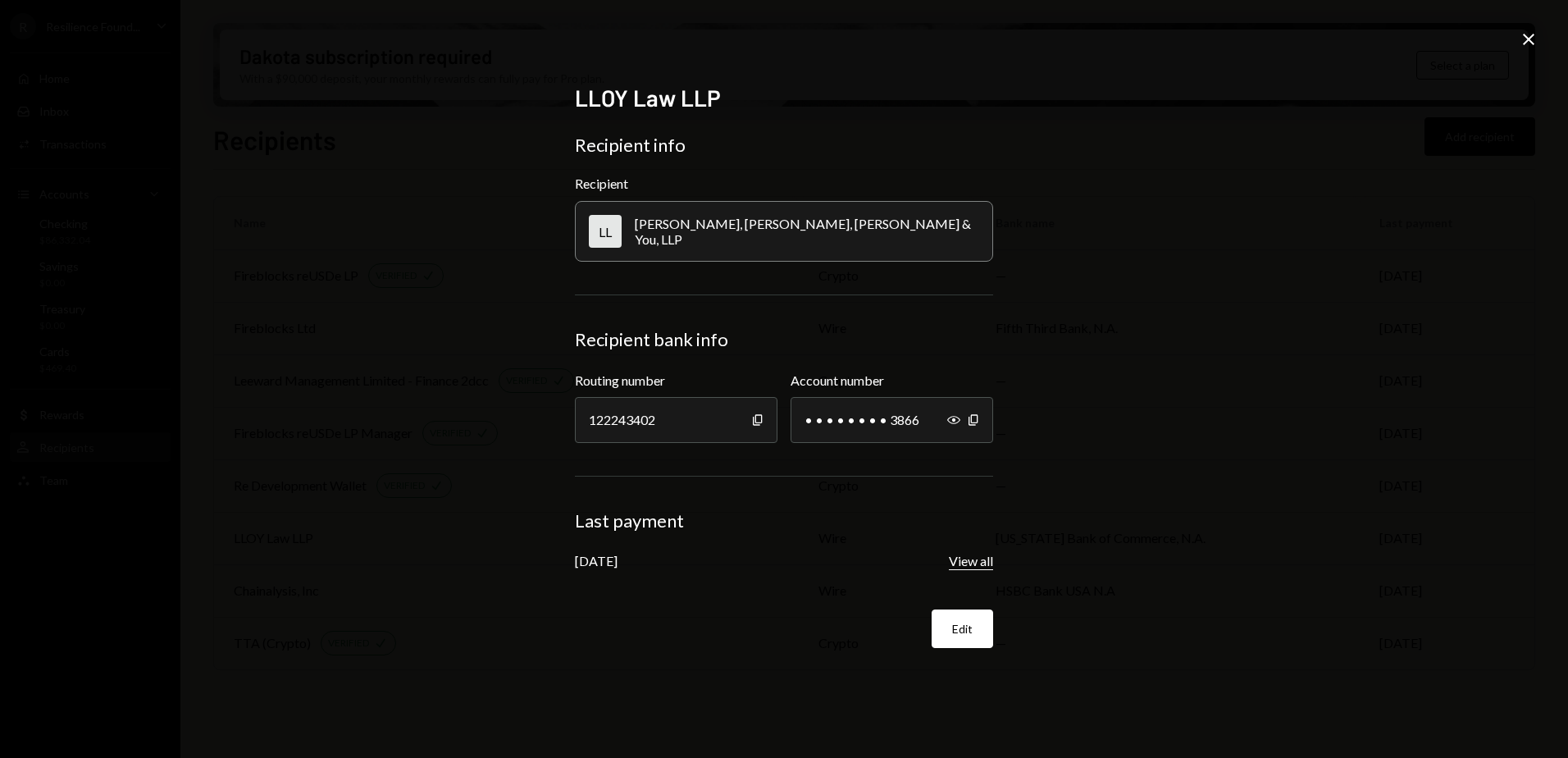
click at [975, 561] on button "View all" at bounding box center [971, 562] width 44 height 17
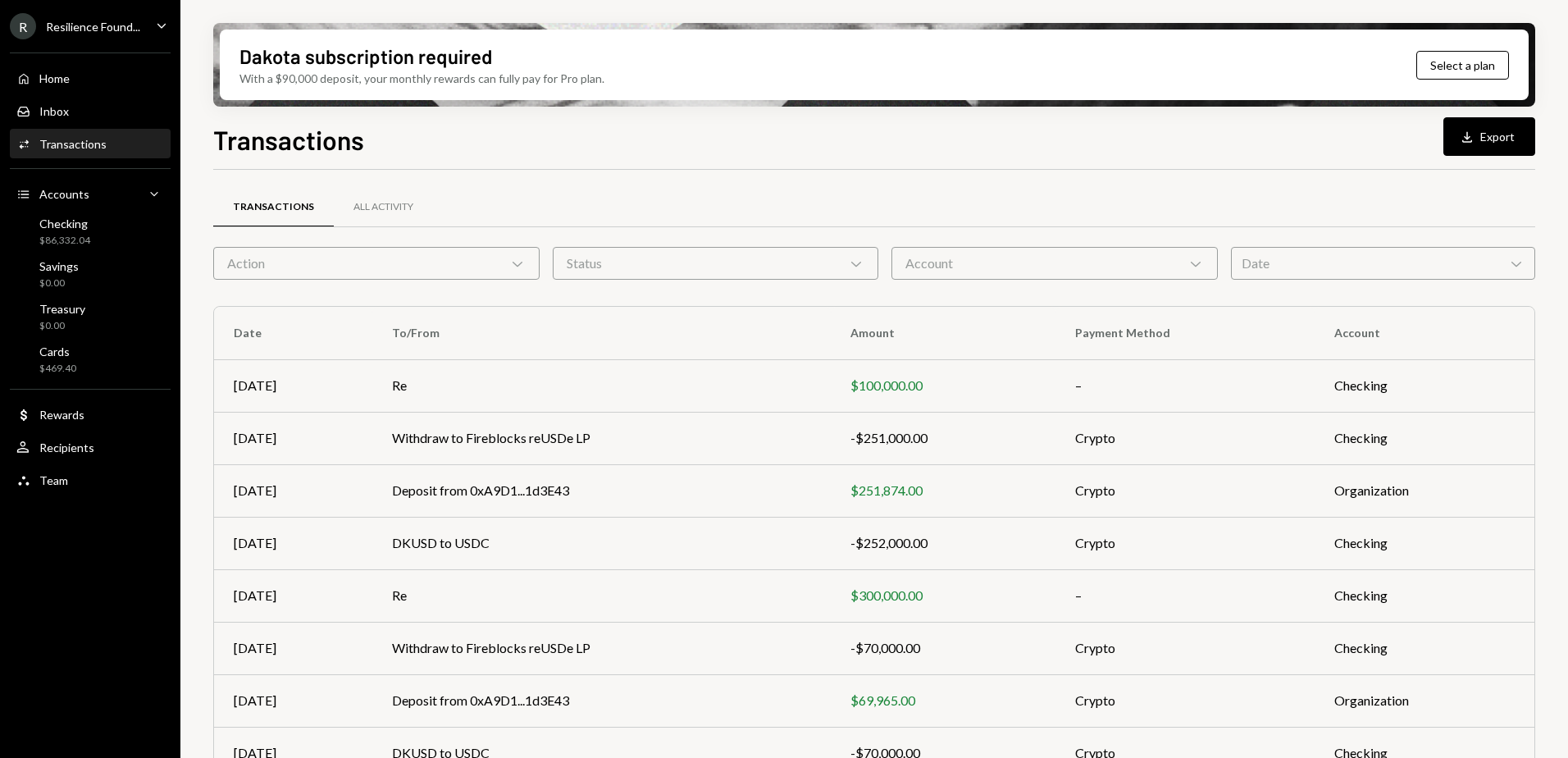
click at [1025, 269] on div "Account Chevron Down" at bounding box center [1055, 263] width 326 height 32
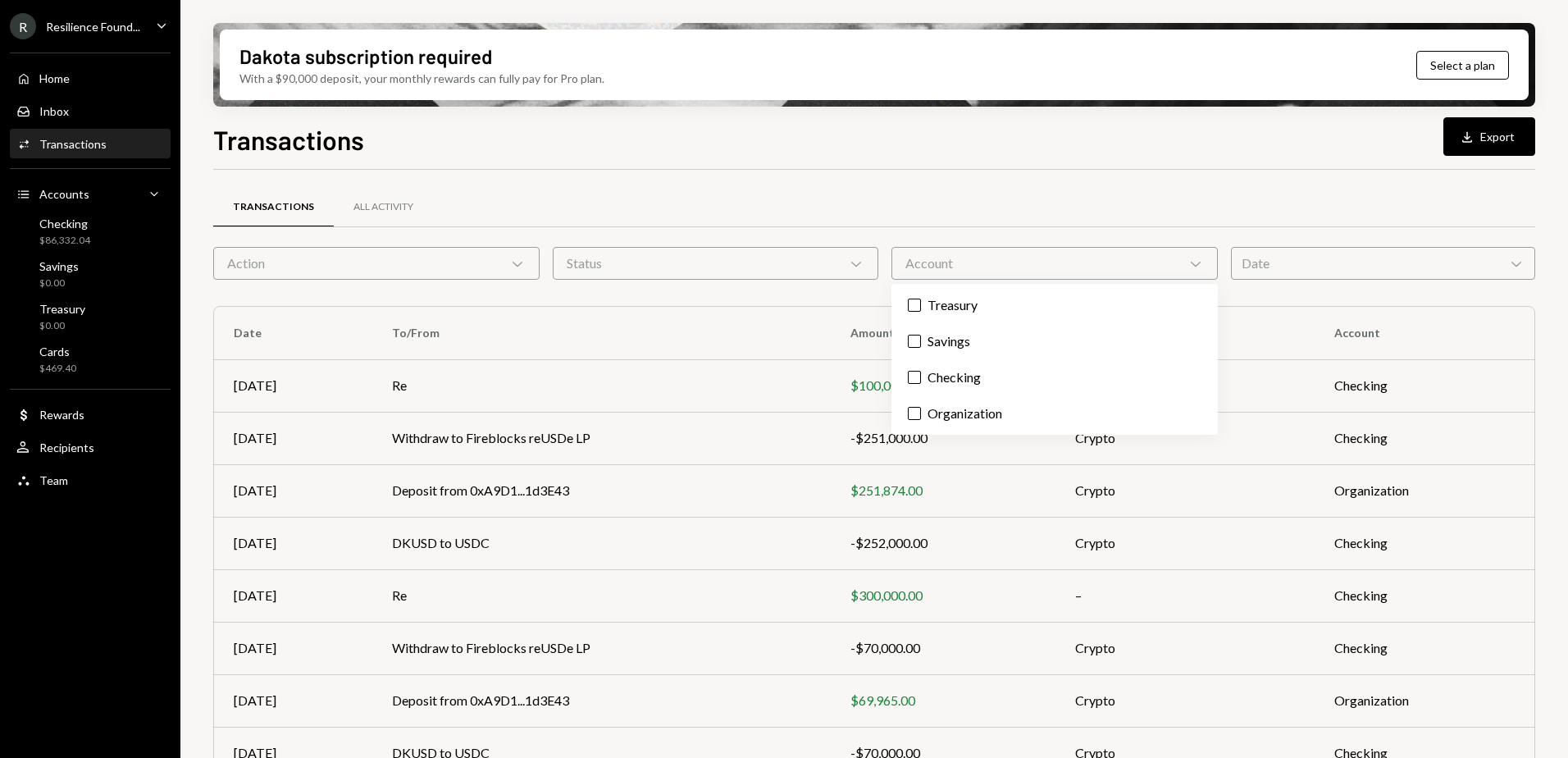
click at [792, 261] on div "Status Chevron Down" at bounding box center [716, 263] width 326 height 32
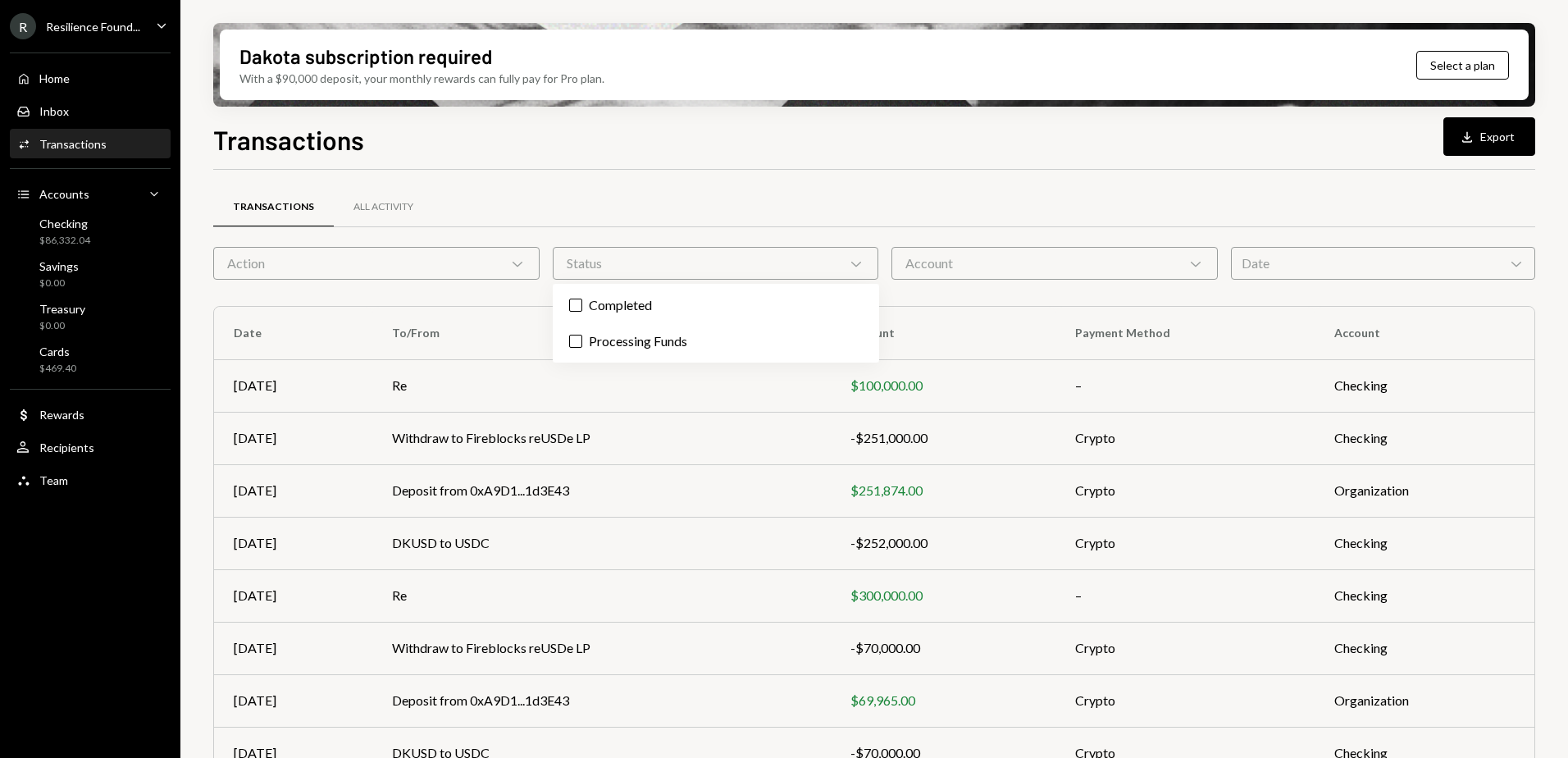
click at [407, 255] on div "Action Chevron Down" at bounding box center [376, 263] width 326 height 32
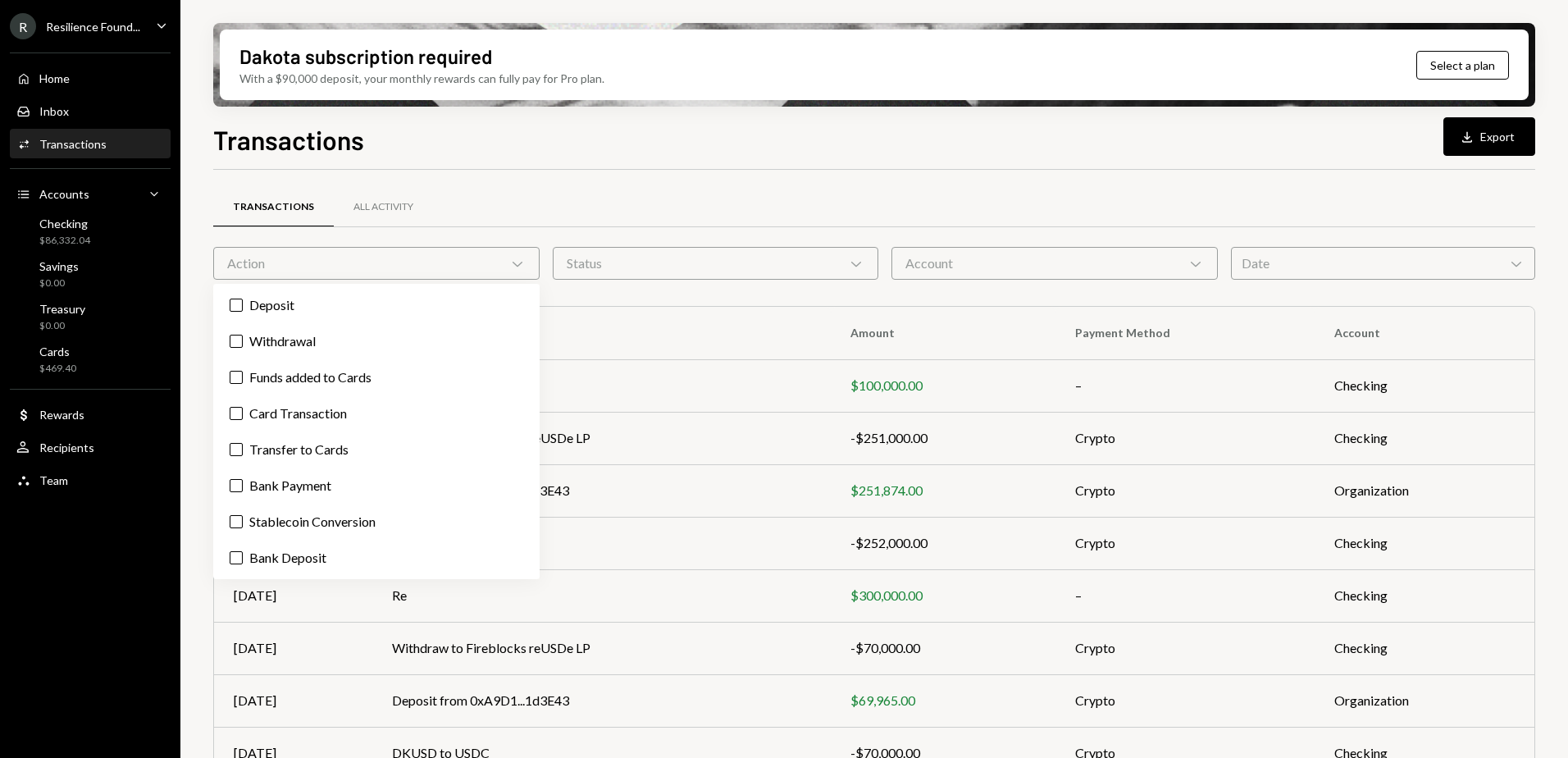
click at [724, 272] on div "Status Chevron Down" at bounding box center [716, 263] width 326 height 32
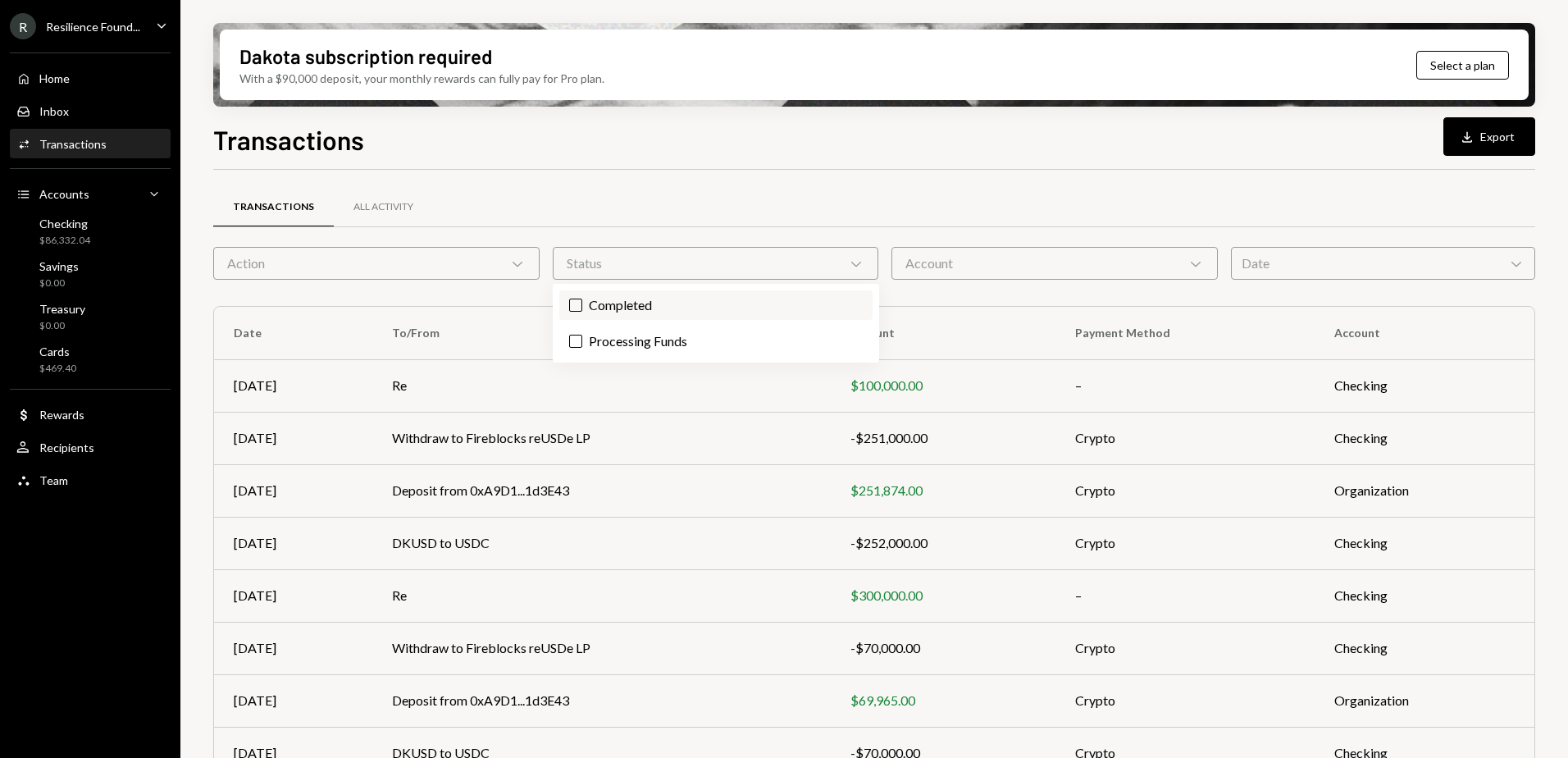
drag, startPoint x: 641, startPoint y: 303, endPoint x: 611, endPoint y: 303, distance: 30.0
click at [637, 303] on label "Completed" at bounding box center [716, 305] width 314 height 29
click at [582, 303] on button "Completed" at bounding box center [576, 305] width 13 height 13
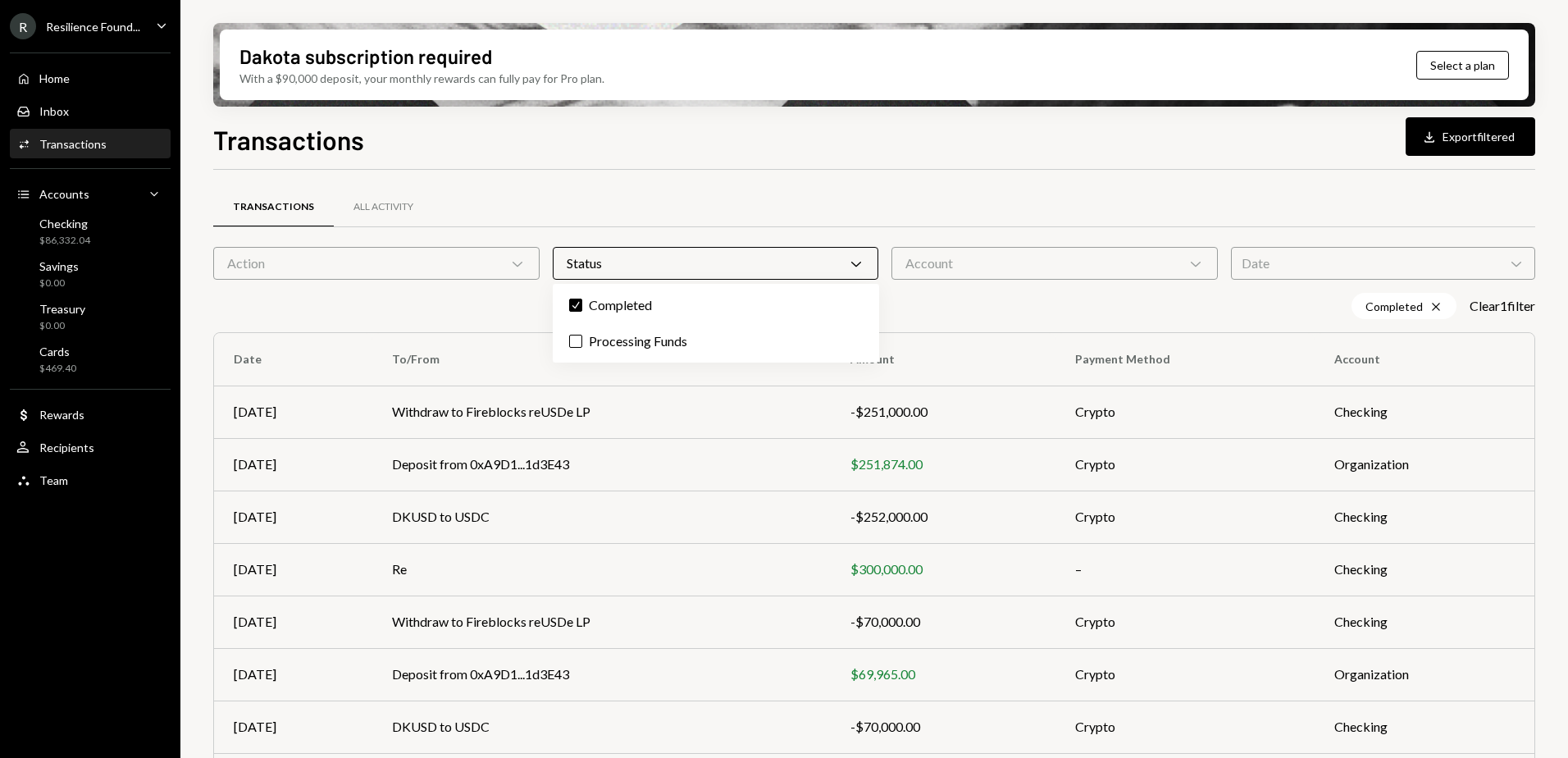
click at [383, 266] on div "Action Chevron Down" at bounding box center [376, 263] width 326 height 32
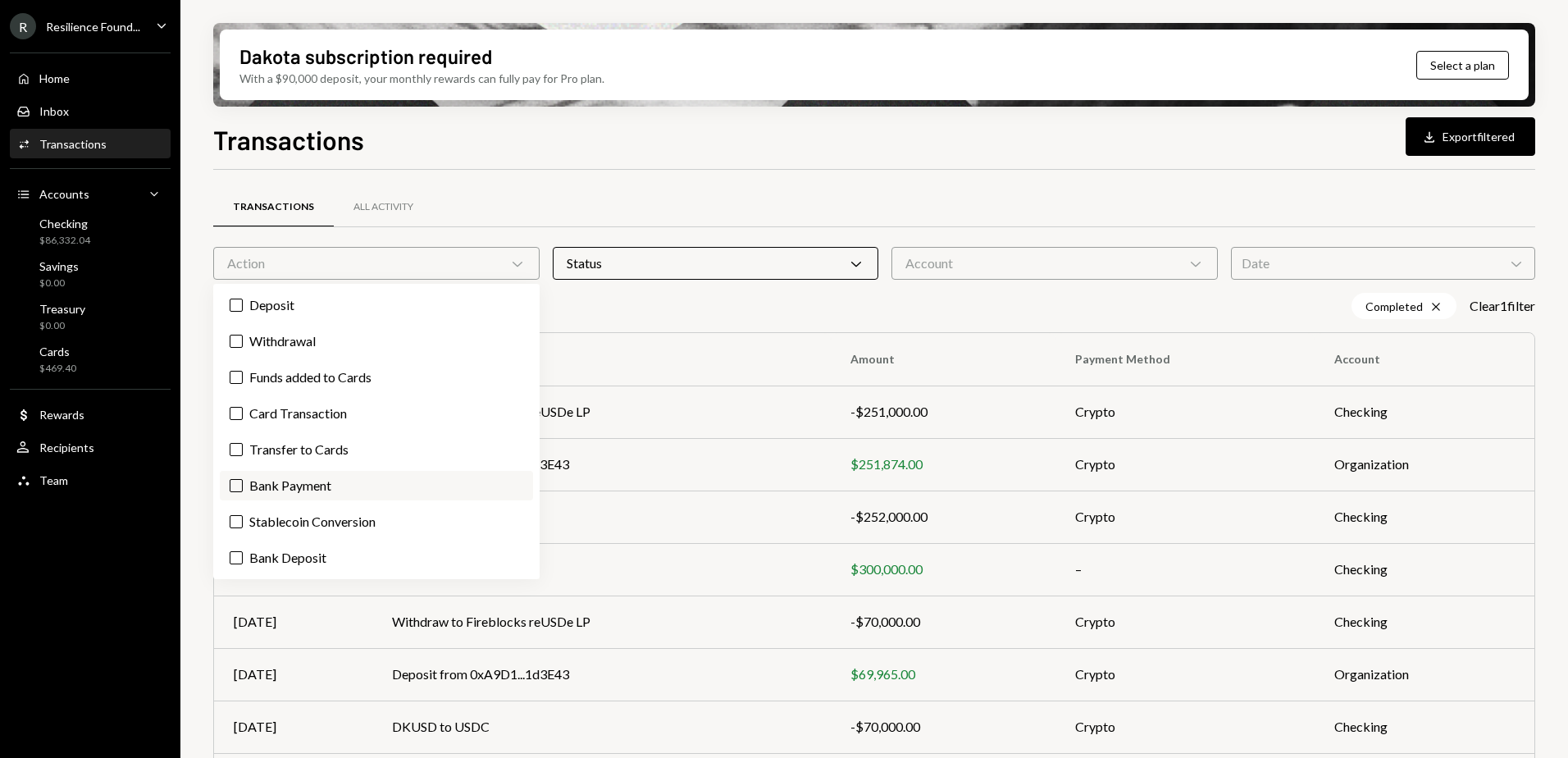
click at [238, 483] on button "Bank Payment" at bounding box center [236, 486] width 13 height 13
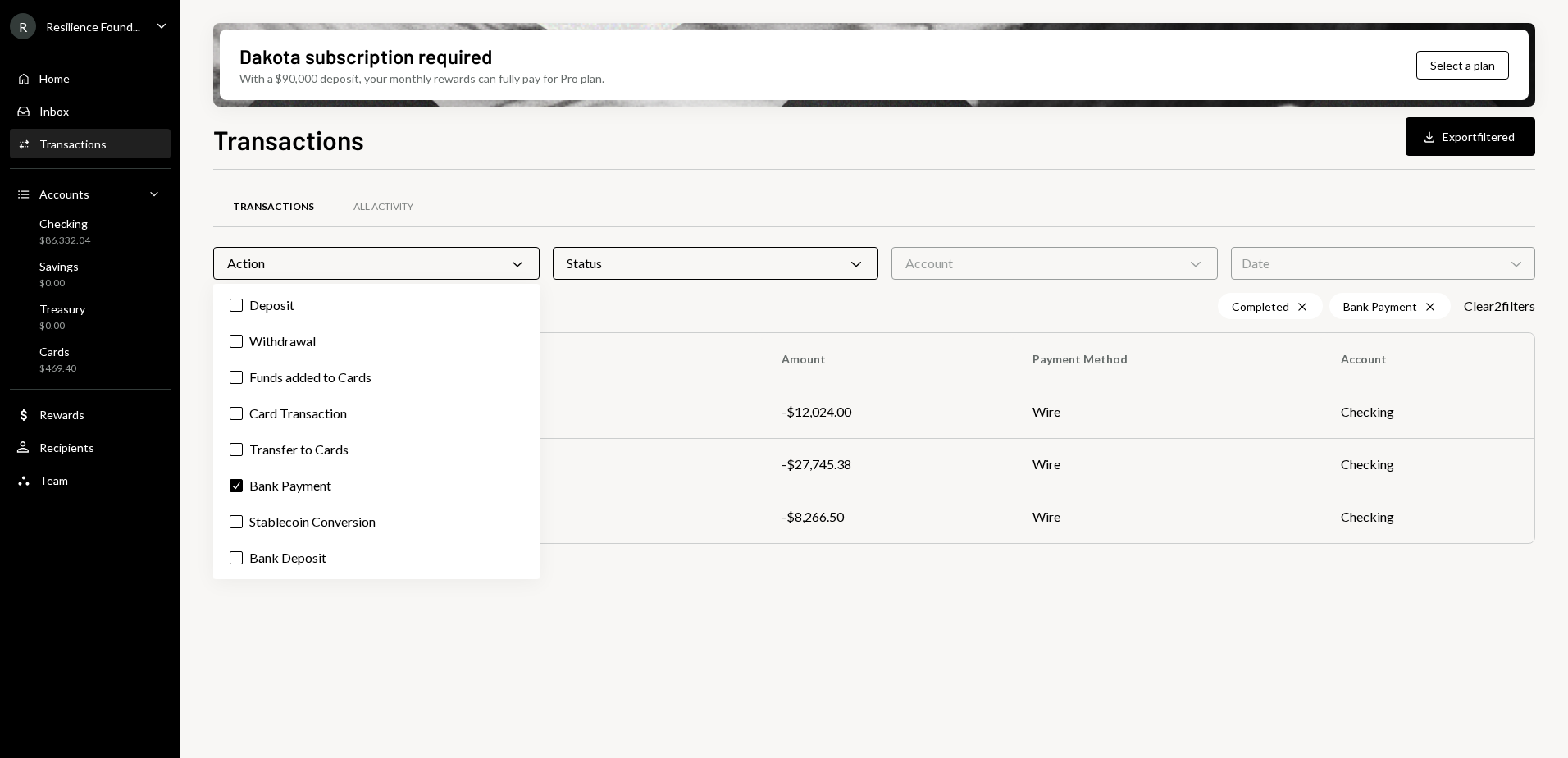
click at [868, 688] on div "Transactions All Activity Action Chevron Down Status Chevron Down Account Chevr…" at bounding box center [874, 473] width 1323 height 607
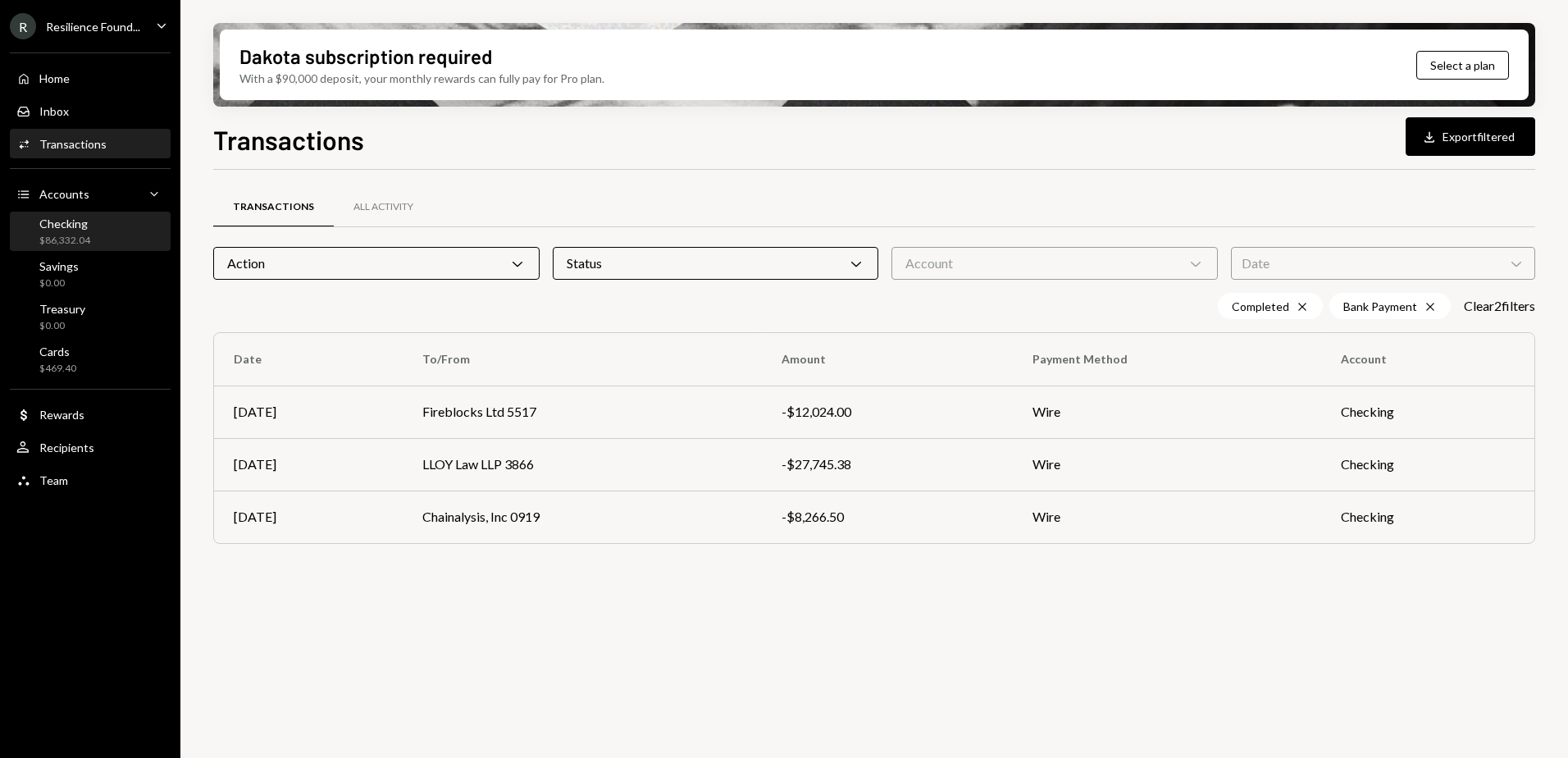
click at [88, 227] on div "Checking" at bounding box center [64, 223] width 51 height 14
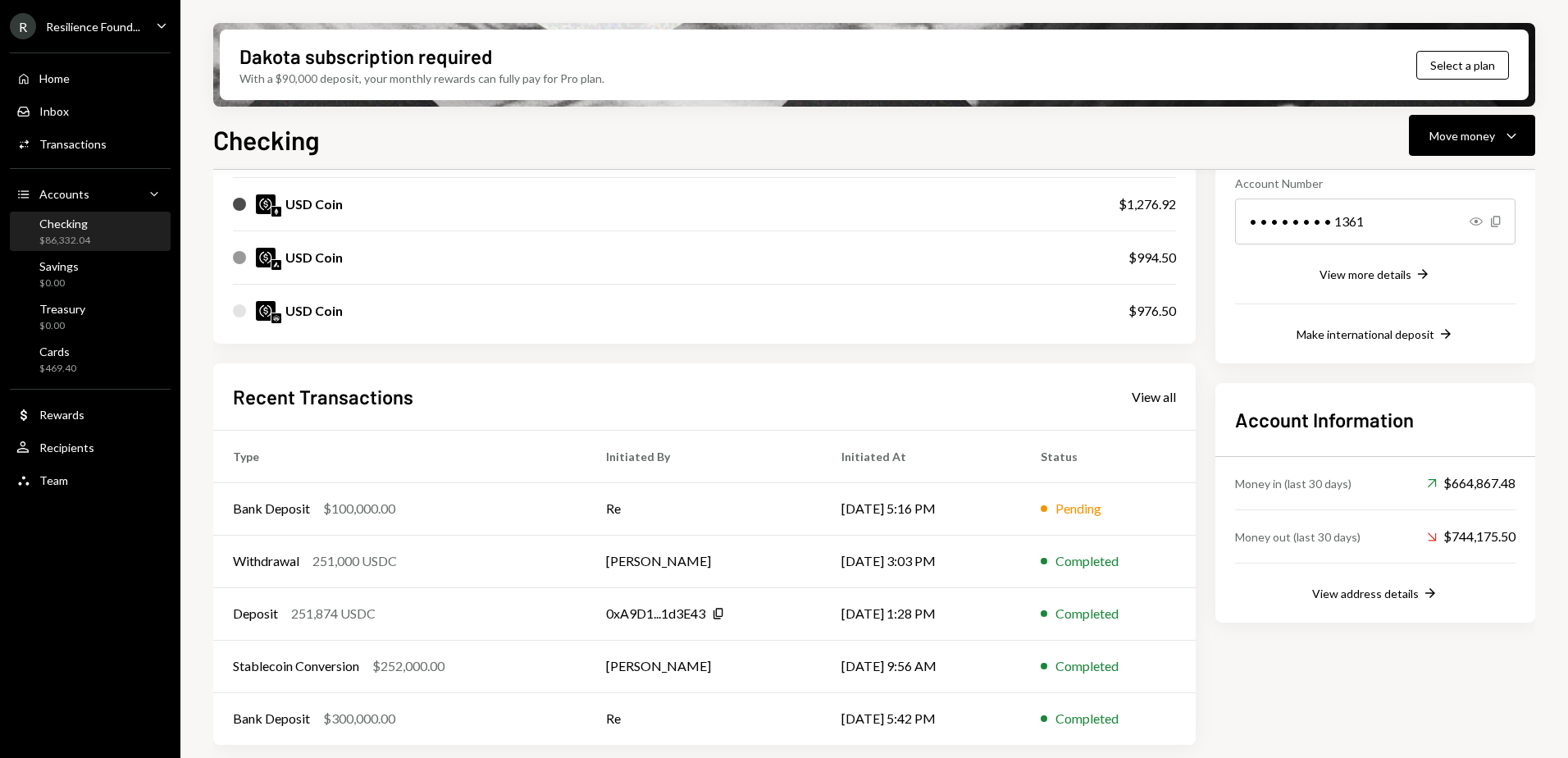
scroll to position [256, 0]
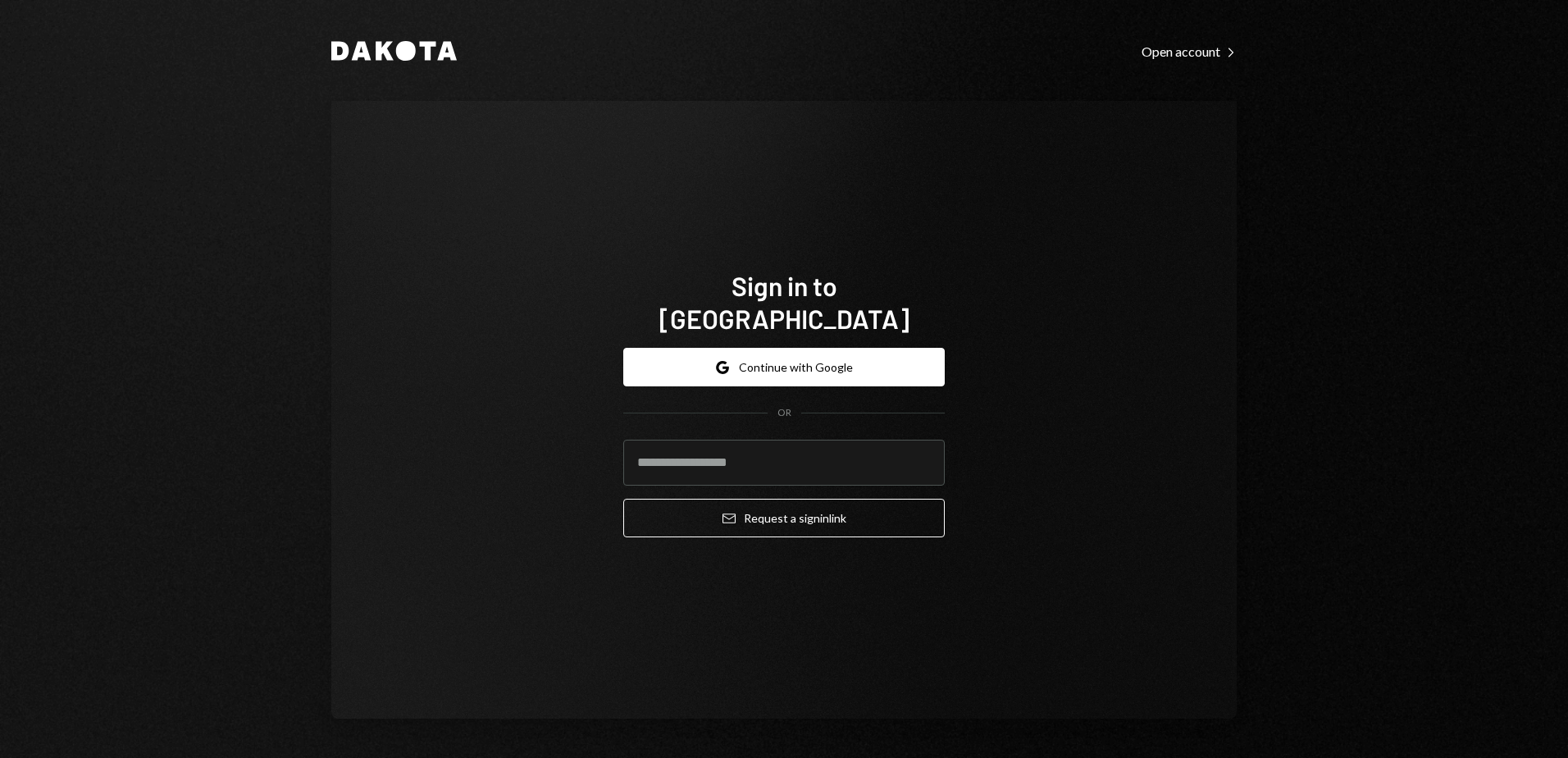
type input "**********"
drag, startPoint x: 789, startPoint y: 446, endPoint x: 276, endPoint y: 405, distance: 514.6
click at [276, 405] on div "**********" at bounding box center [784, 379] width 1568 height 758
click at [1097, 359] on div "**********" at bounding box center [784, 409] width 906 height 618
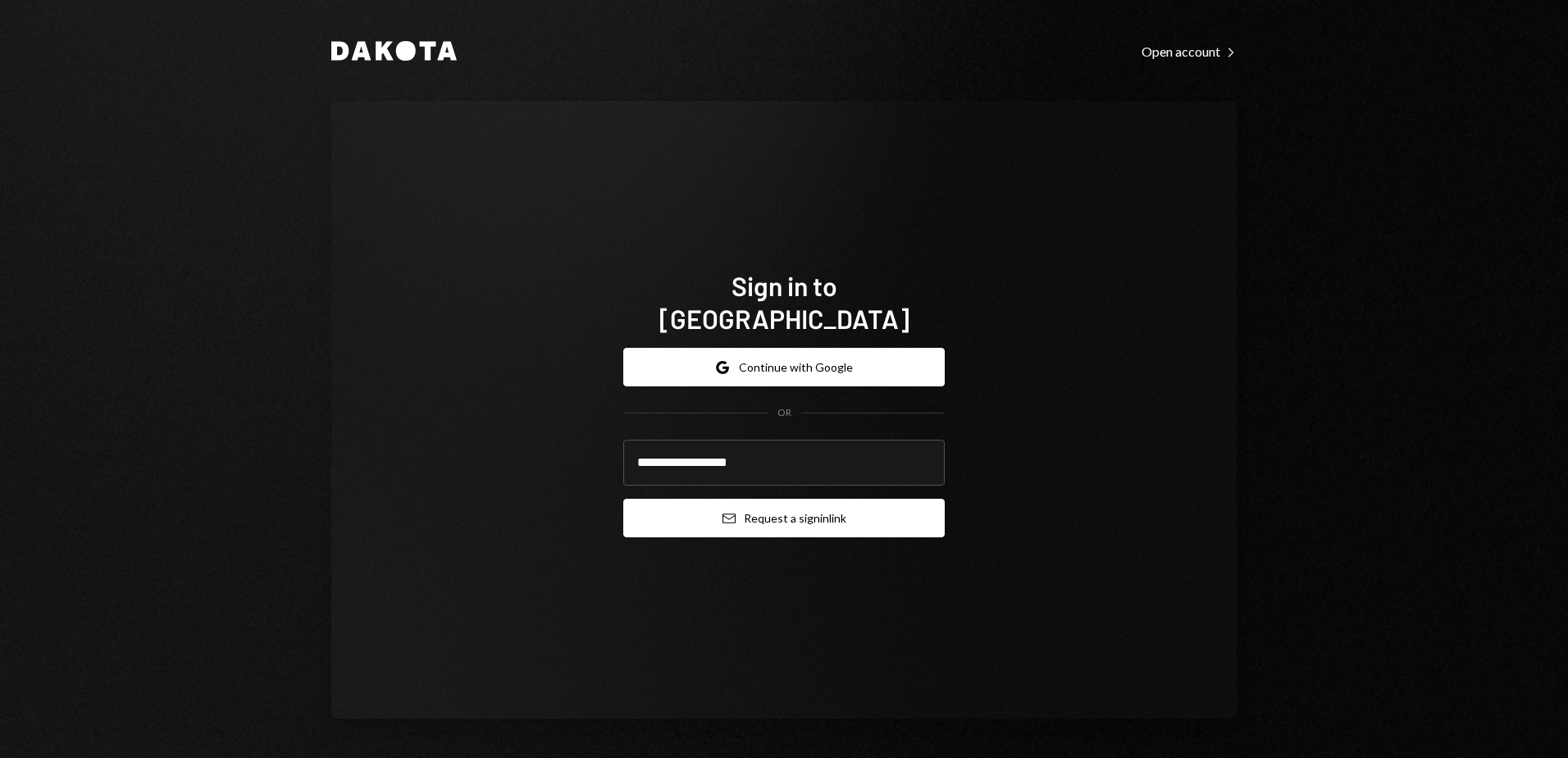
click at [829, 499] on button "Email Request a sign in link" at bounding box center [784, 518] width 322 height 38
